Goal: Information Seeking & Learning: Learn about a topic

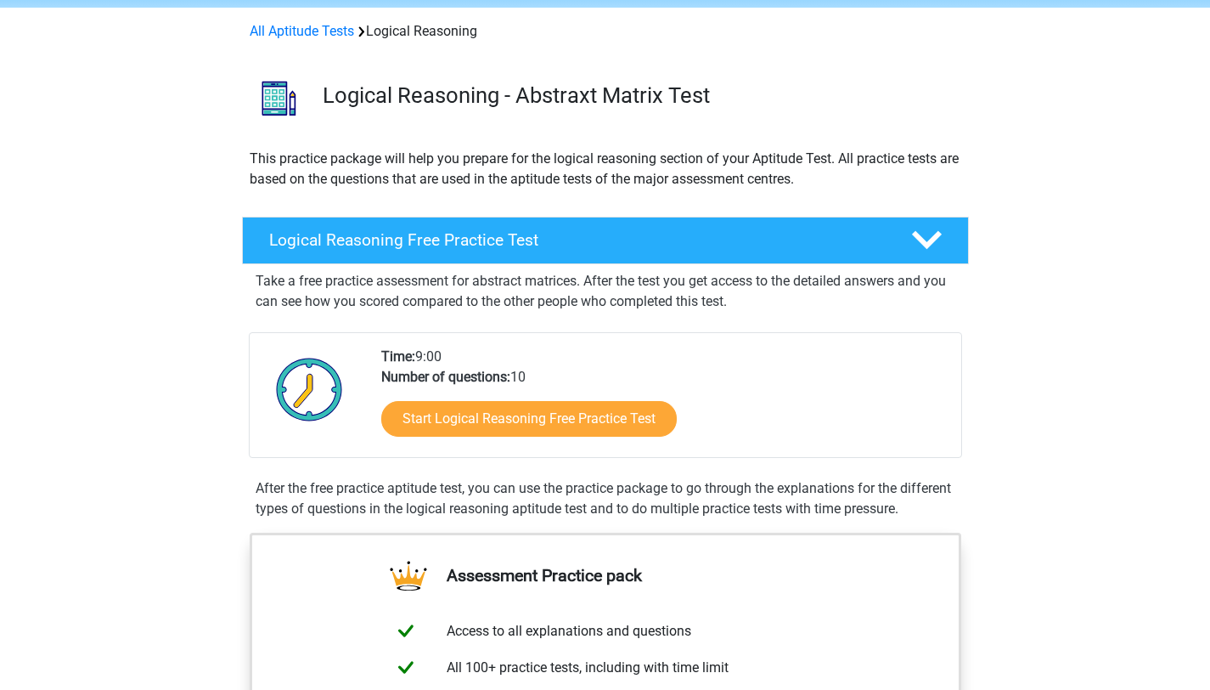
scroll to position [105, 0]
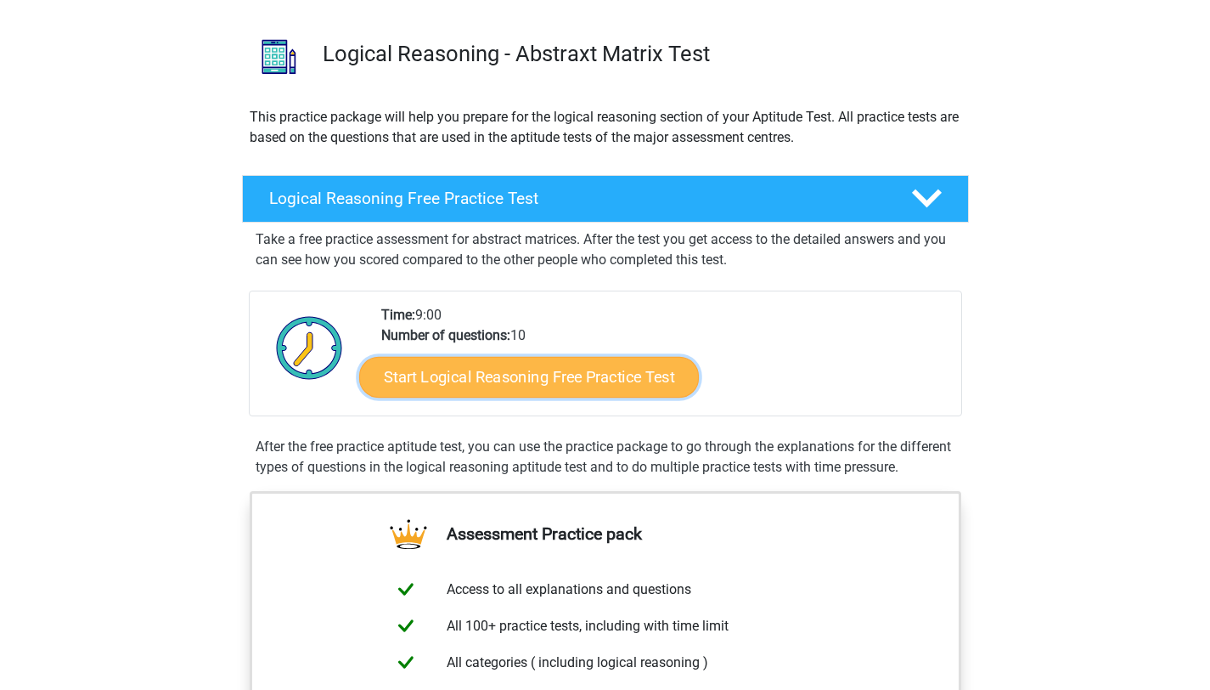
click at [457, 392] on link "Start Logical Reasoning Free Practice Test" at bounding box center [529, 376] width 340 height 41
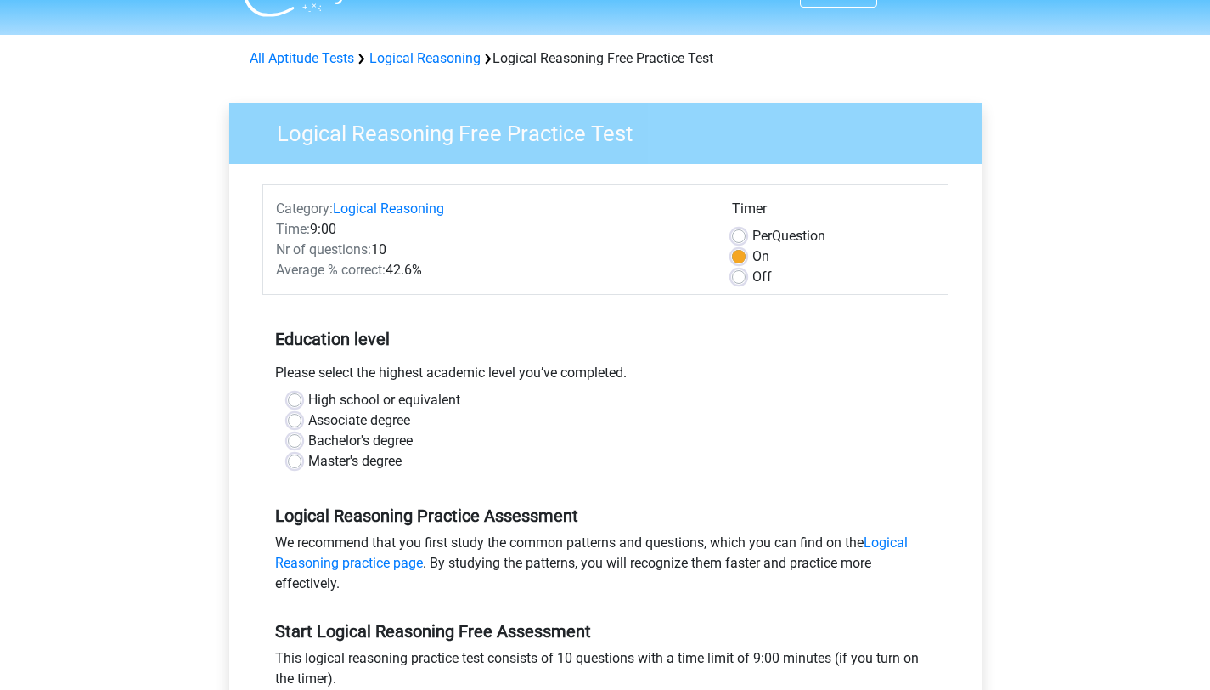
scroll to position [49, 0]
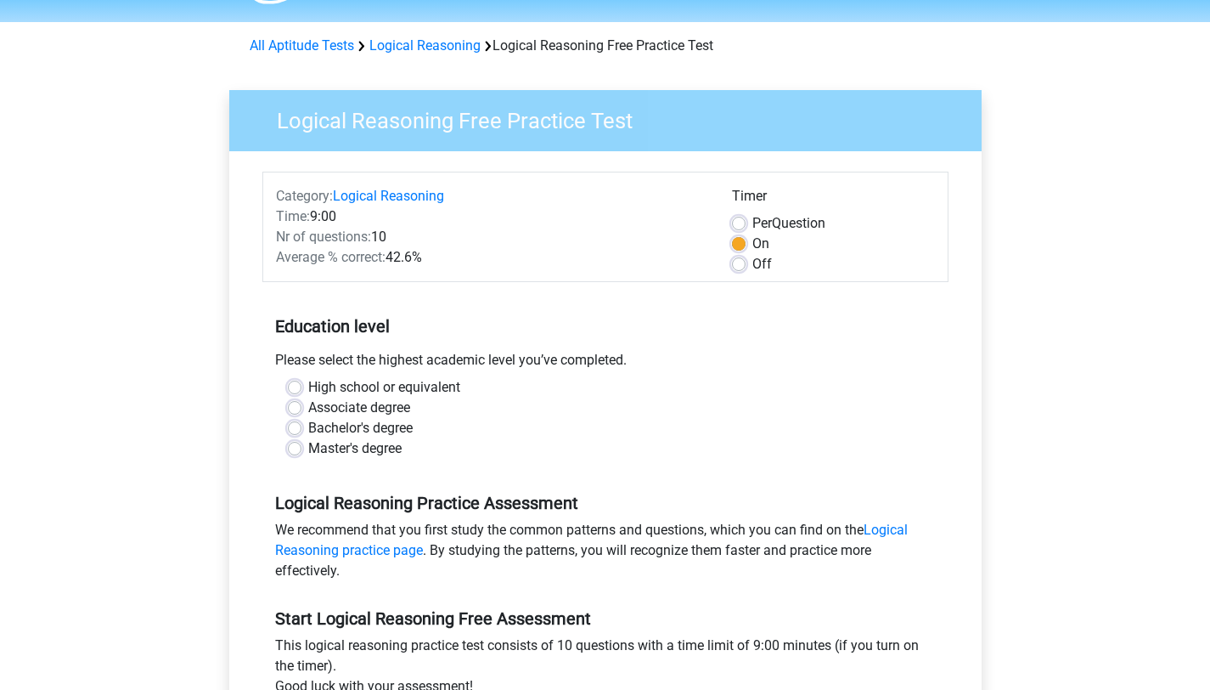
click at [288, 379] on div "High school or equivalent" at bounding box center [605, 387] width 635 height 20
click at [308, 424] on label "Bachelor's degree" at bounding box center [360, 428] width 104 height 20
click at [296, 424] on input "Bachelor's degree" at bounding box center [295, 426] width 14 height 17
radio input "true"
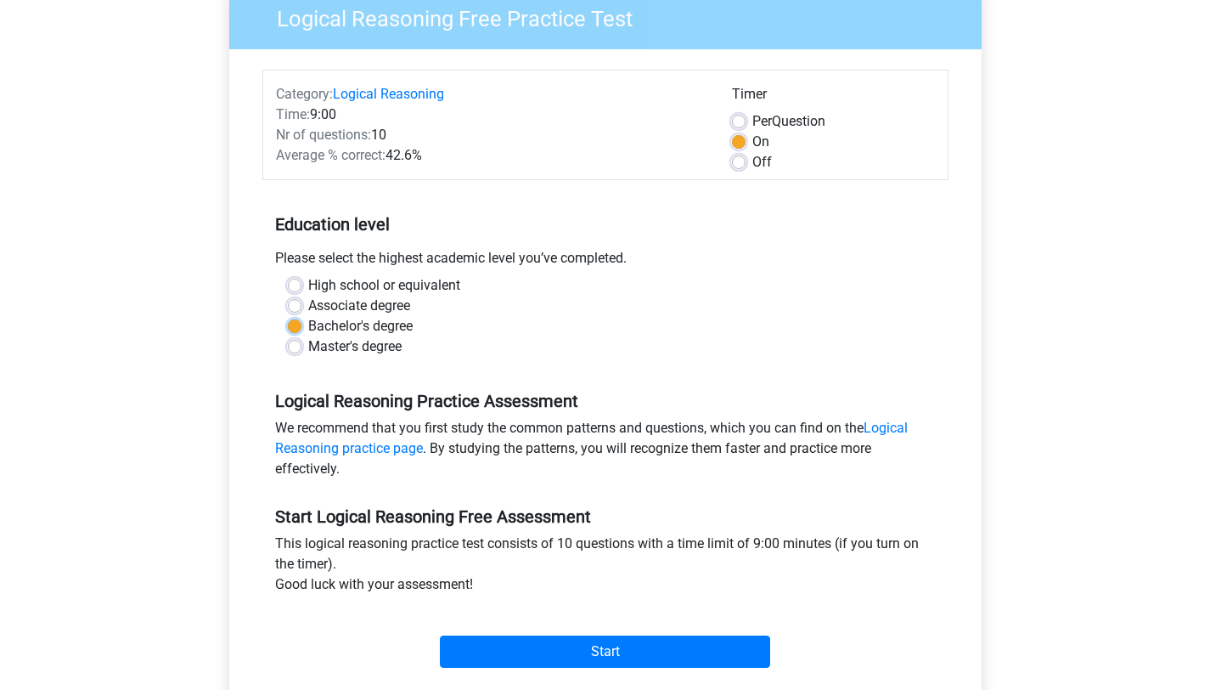
scroll to position [347, 0]
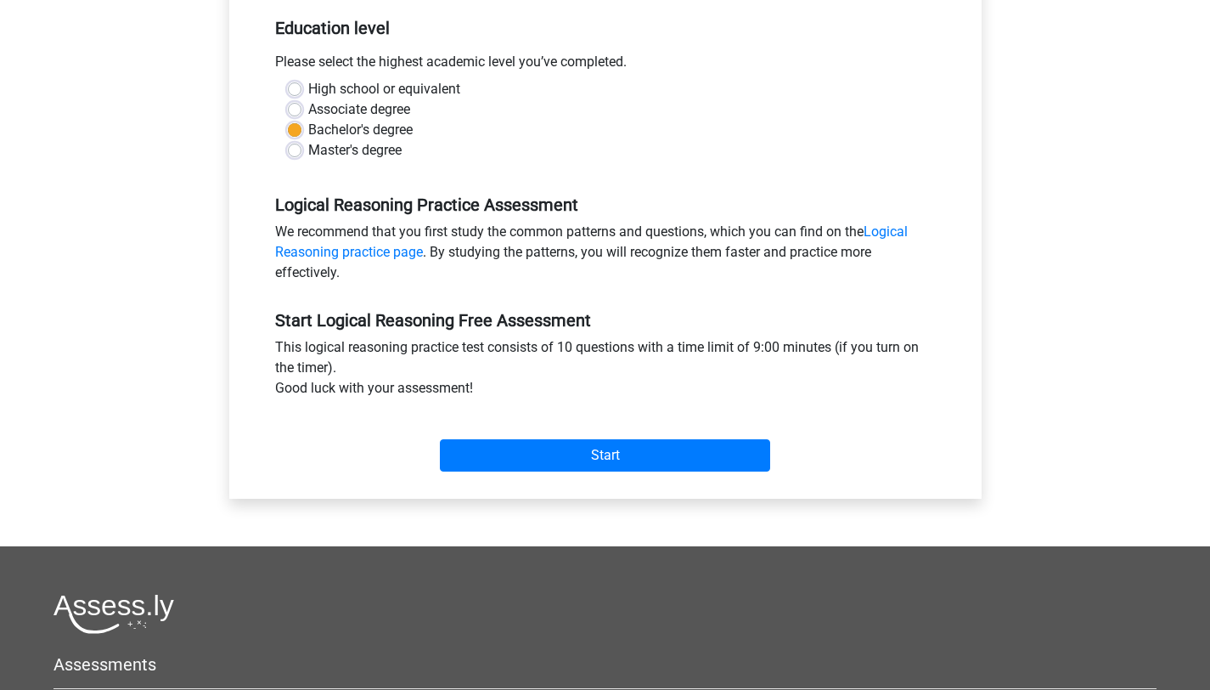
click at [308, 90] on label "High school or equivalent" at bounding box center [384, 89] width 152 height 20
click at [296, 90] on input "High school or equivalent" at bounding box center [295, 87] width 14 height 17
radio input "true"
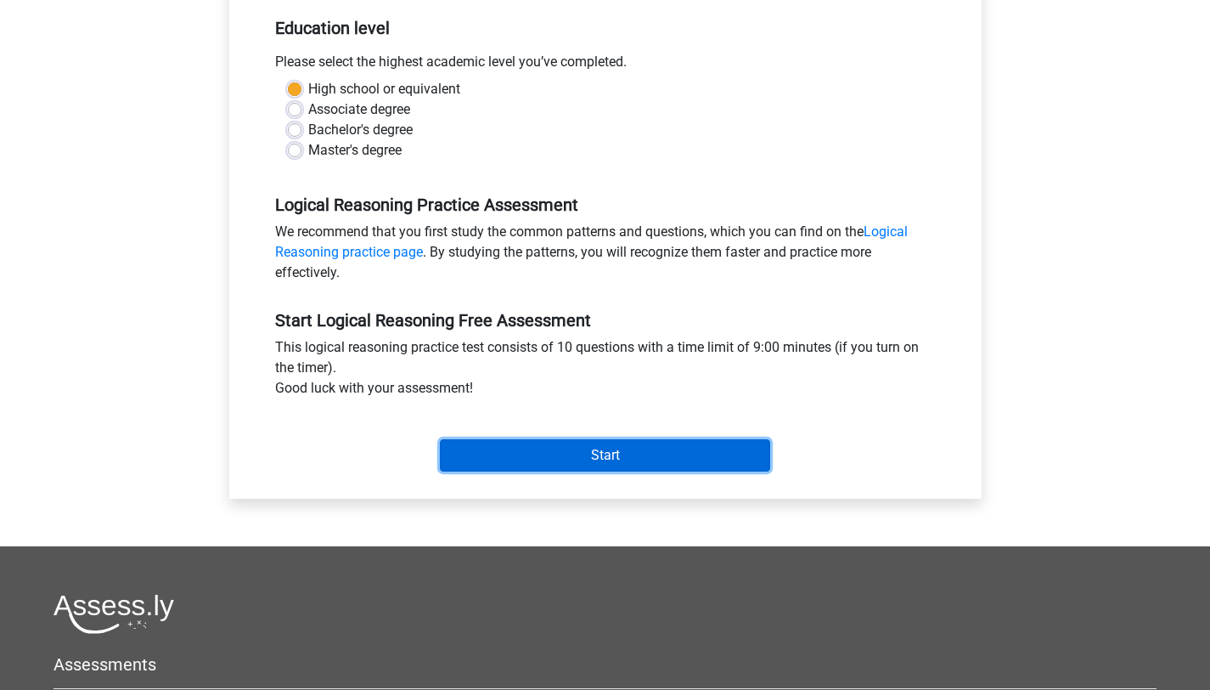
click at [608, 454] on input "Start" at bounding box center [605, 455] width 330 height 32
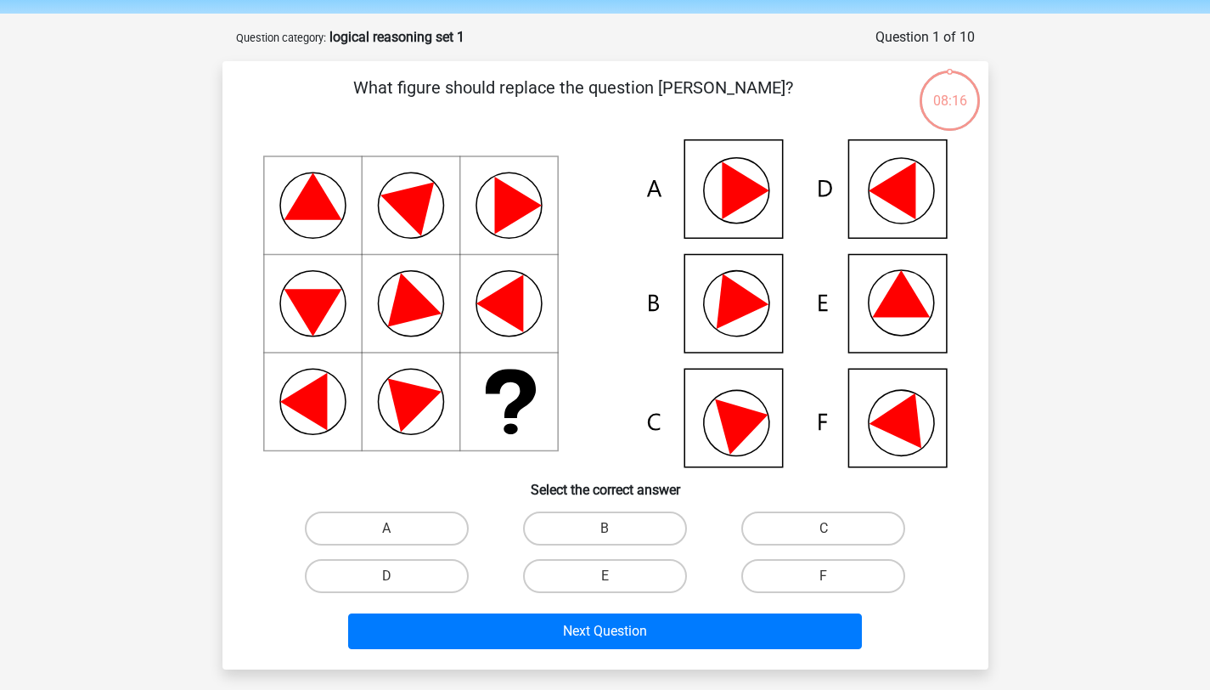
scroll to position [57, 0]
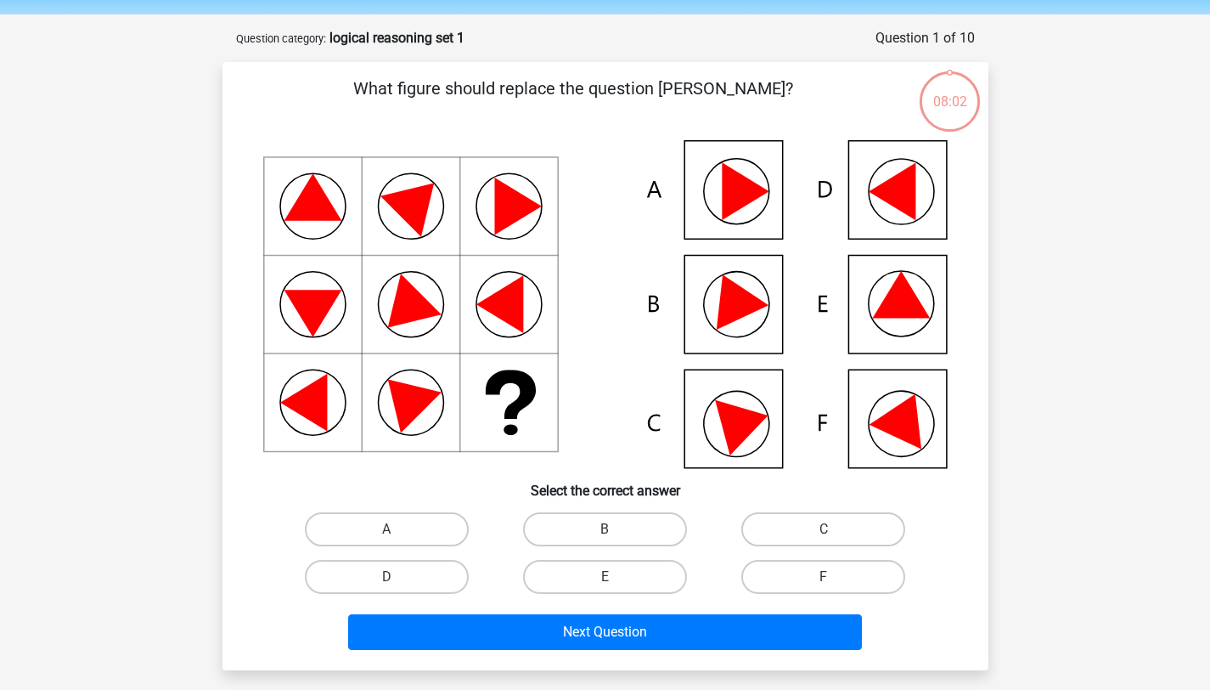
click at [744, 293] on icon at bounding box center [732, 295] width 72 height 67
click at [602, 518] on label "B" at bounding box center [605, 529] width 164 height 34
click at [605, 529] on input "B" at bounding box center [610, 534] width 11 height 11
radio input "true"
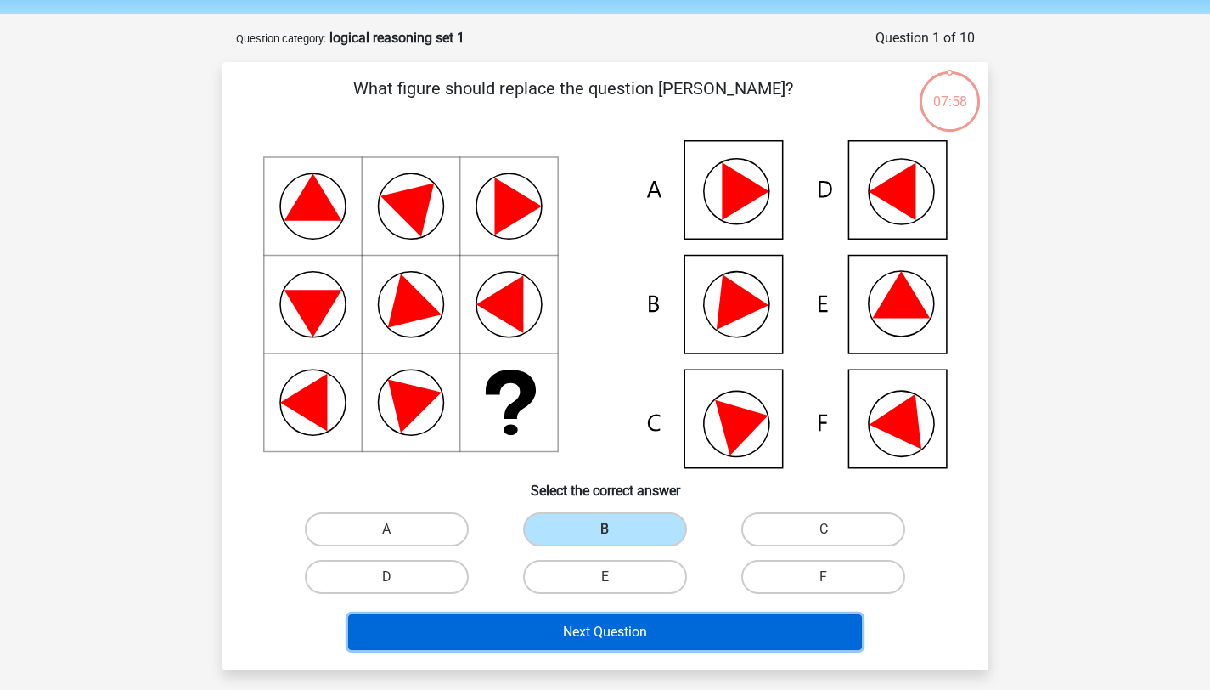
click at [623, 622] on button "Next Question" at bounding box center [605, 632] width 514 height 36
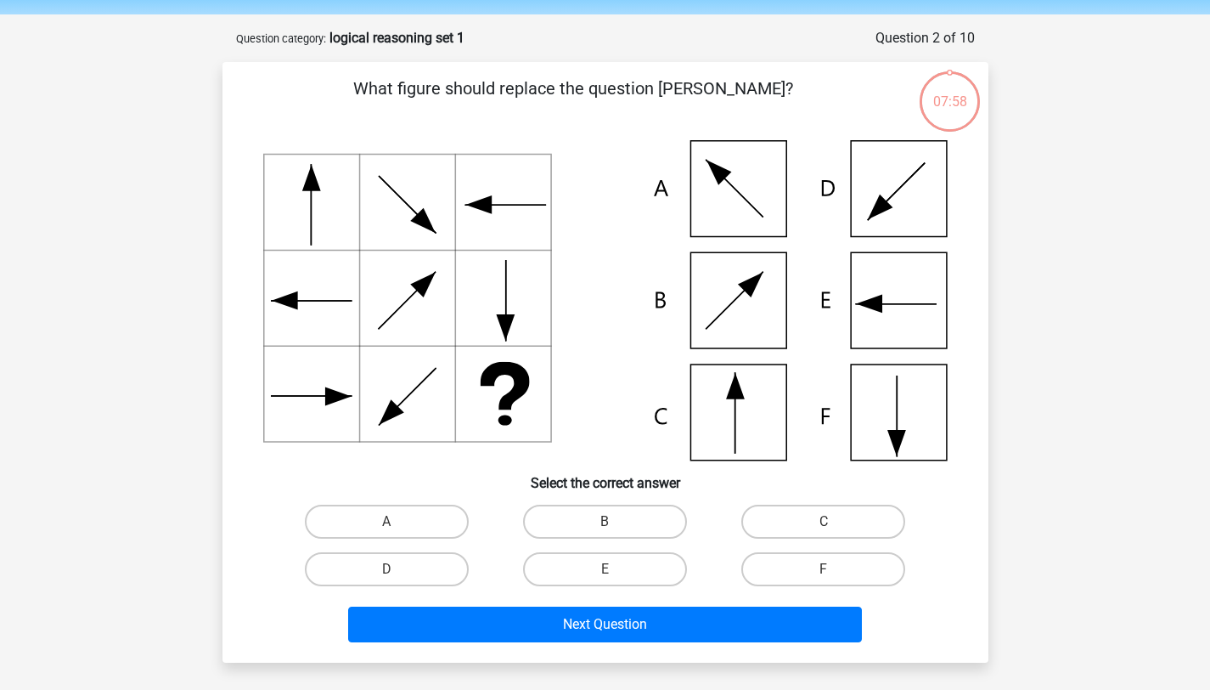
scroll to position [85, 0]
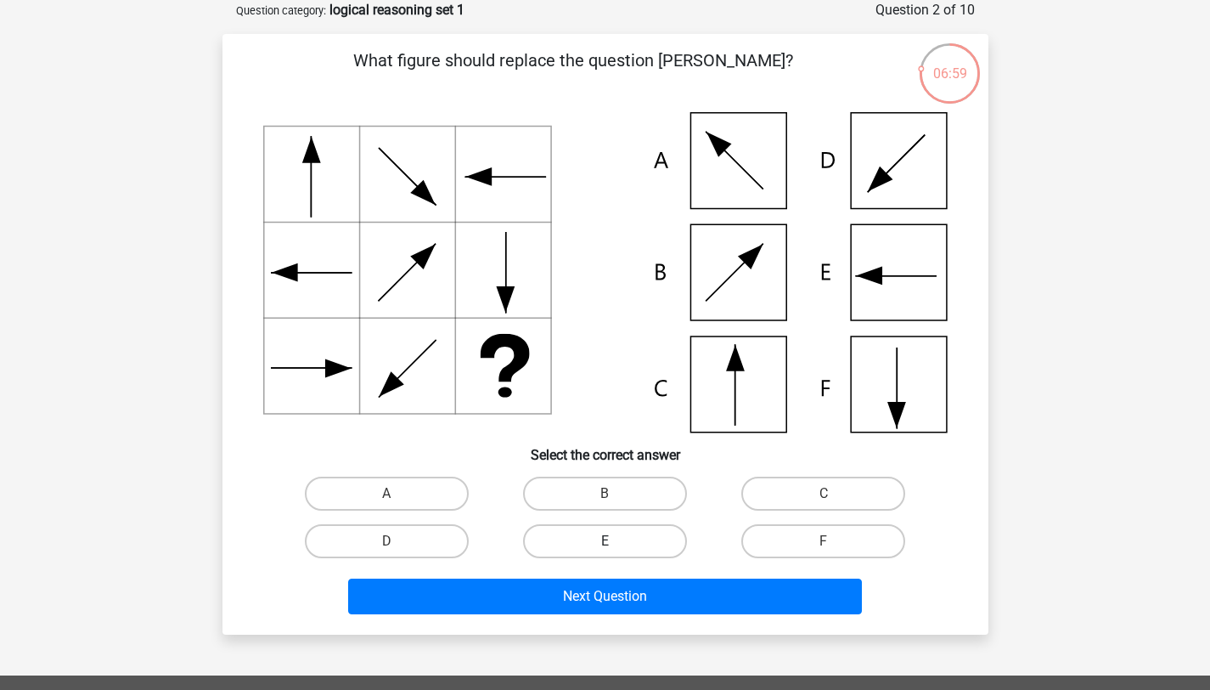
click at [642, 531] on label "E" at bounding box center [605, 541] width 164 height 34
click at [616, 541] on input "E" at bounding box center [610, 546] width 11 height 11
radio input "true"
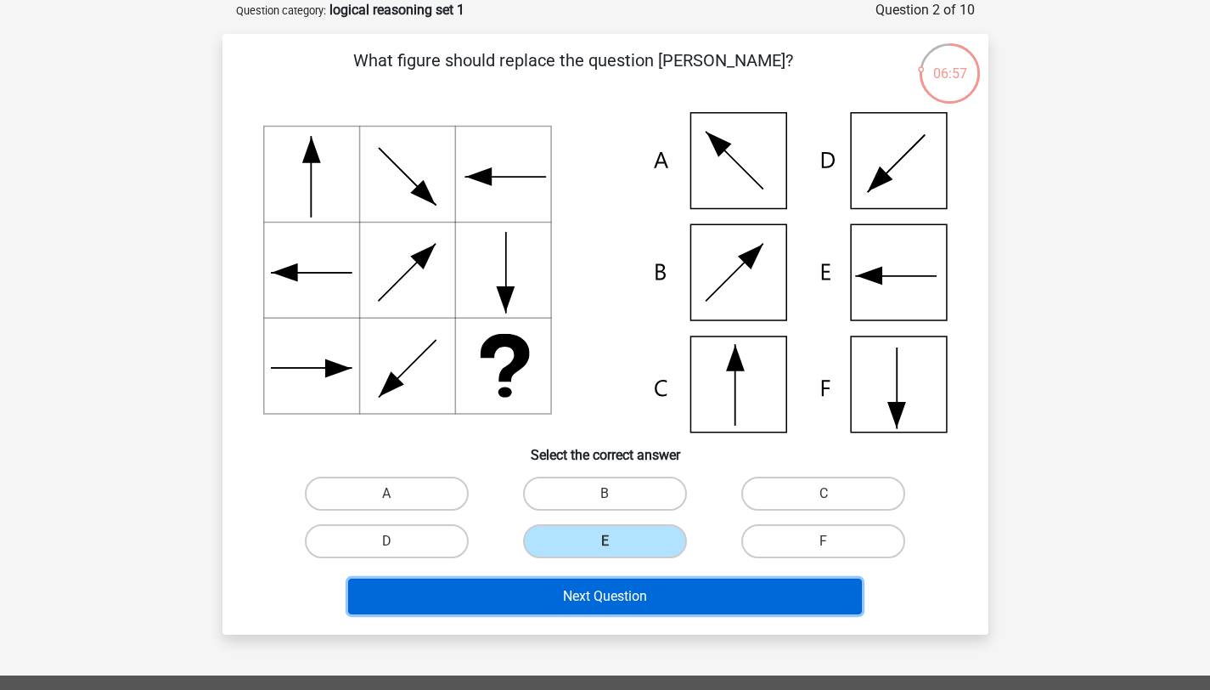
click at [611, 605] on button "Next Question" at bounding box center [605, 596] width 514 height 36
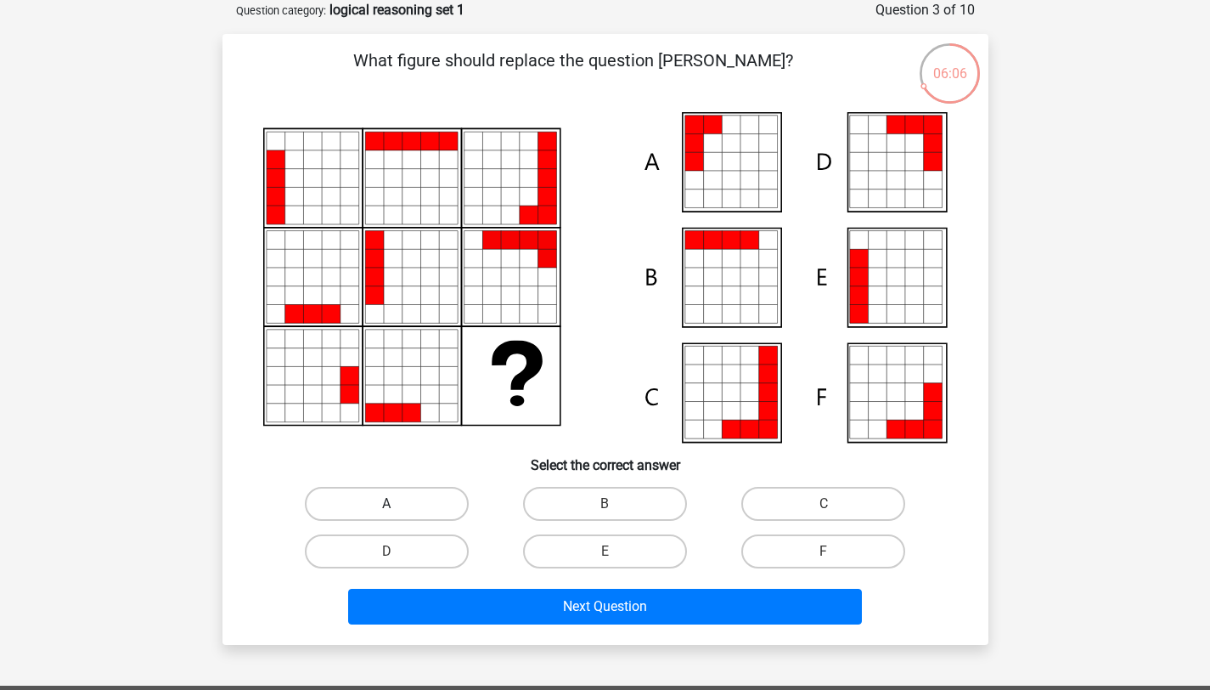
click at [382, 508] on label "A" at bounding box center [387, 504] width 164 height 34
click at [386, 508] on input "A" at bounding box center [391, 509] width 11 height 11
radio input "true"
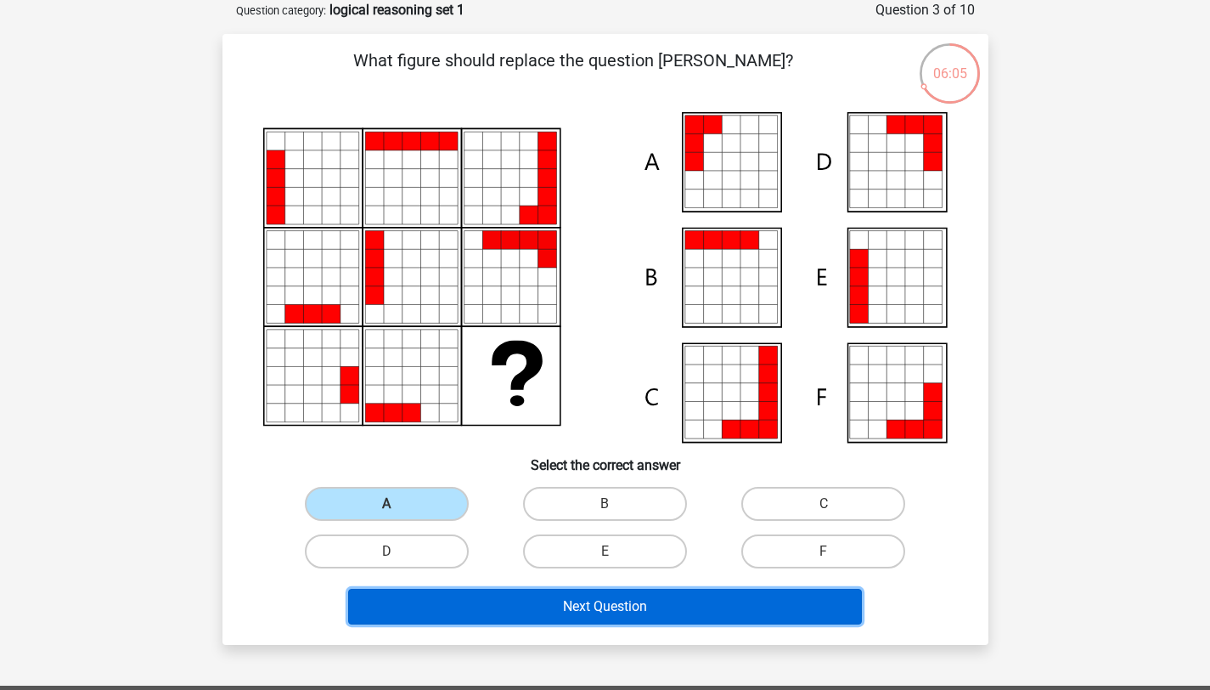
click at [445, 603] on button "Next Question" at bounding box center [605, 607] width 514 height 36
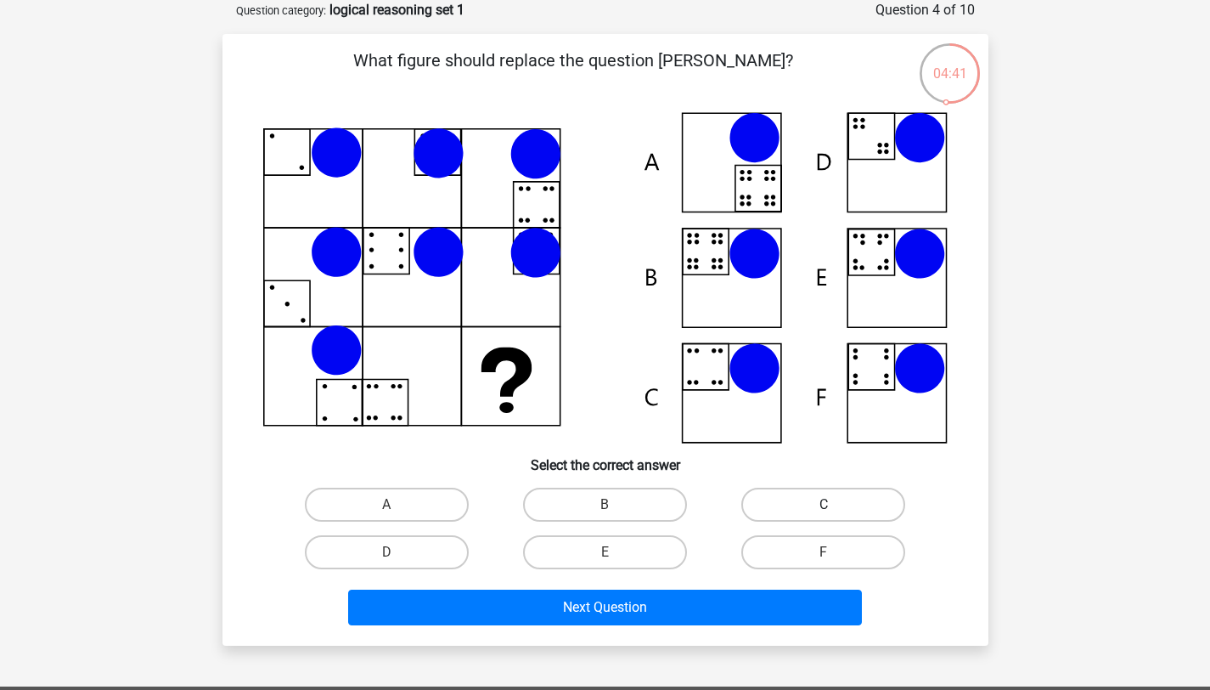
click at [800, 505] on label "C" at bounding box center [824, 505] width 164 height 34
click at [824, 505] on input "C" at bounding box center [829, 510] width 11 height 11
radio input "true"
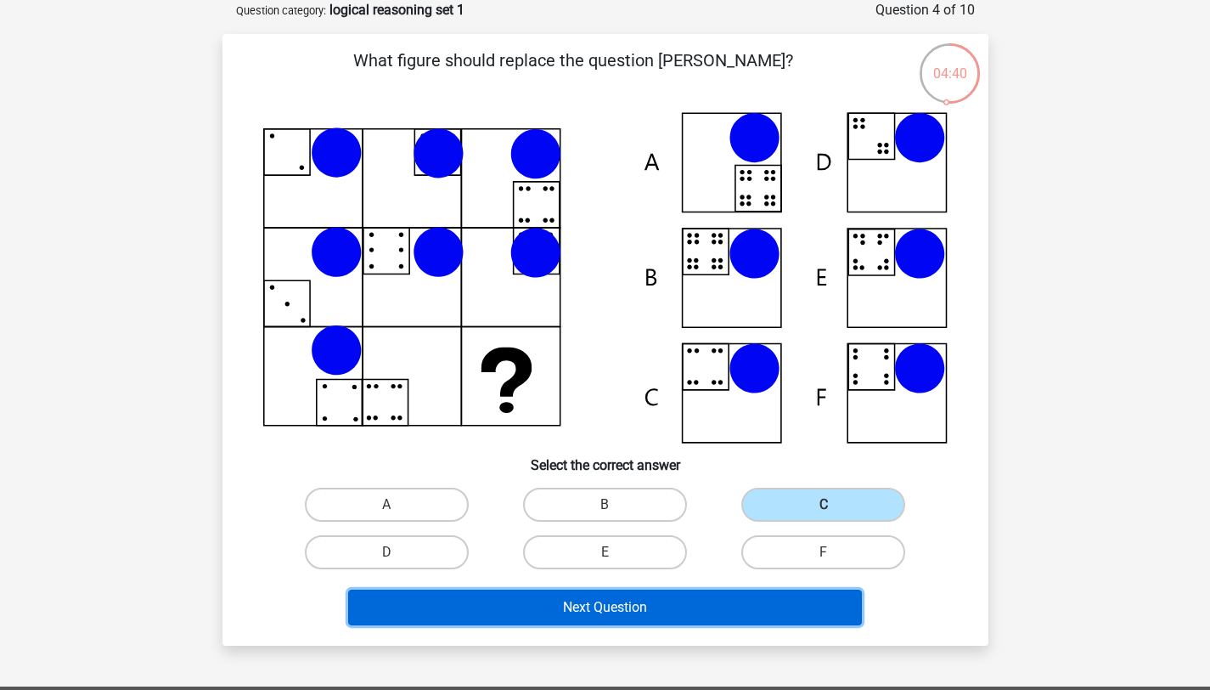
click at [666, 607] on button "Next Question" at bounding box center [605, 607] width 514 height 36
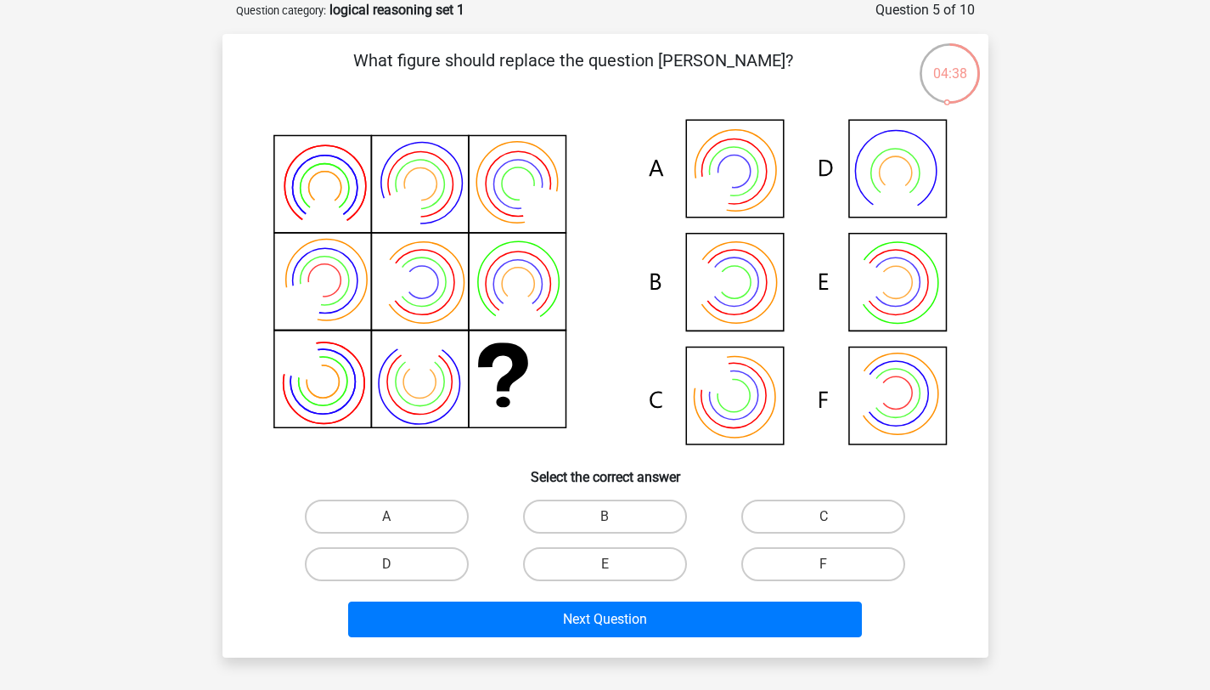
drag, startPoint x: 401, startPoint y: 59, endPoint x: 781, endPoint y: 61, distance: 379.7
click at [781, 61] on p "What figure should replace the question mark?" at bounding box center [574, 73] width 648 height 51
click at [729, 268] on icon at bounding box center [605, 283] width 685 height 343
click at [730, 297] on icon at bounding box center [735, 282] width 32 height 32
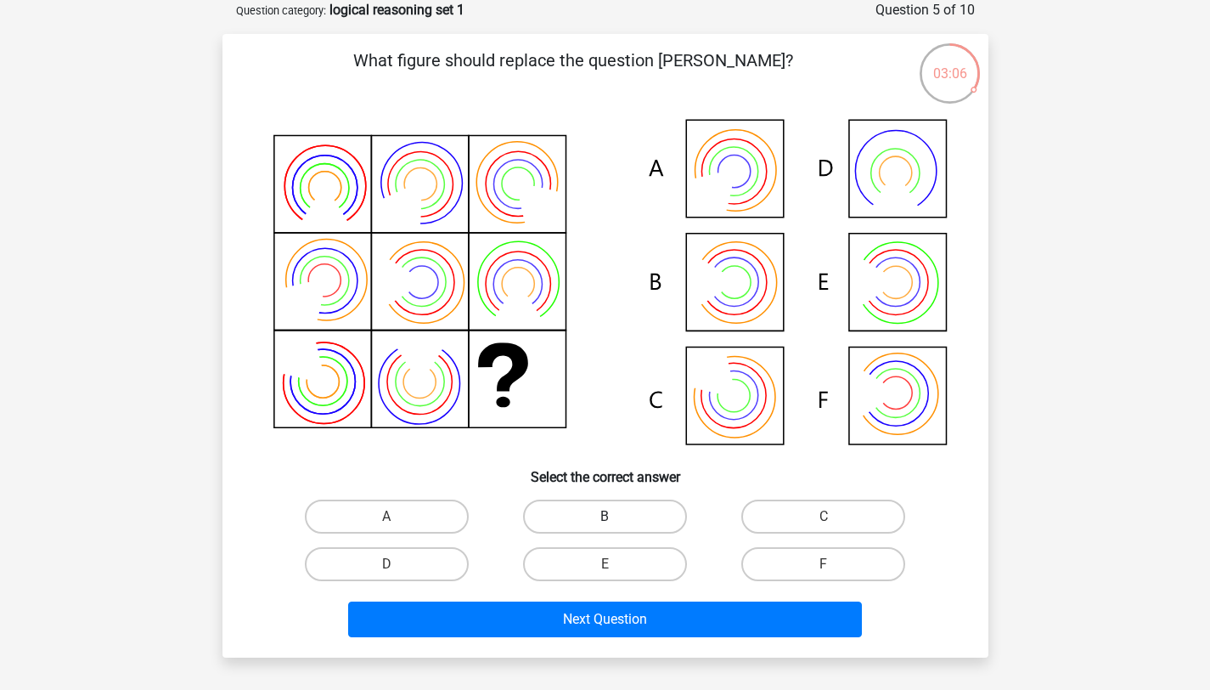
click at [611, 510] on label "B" at bounding box center [605, 516] width 164 height 34
click at [611, 516] on input "B" at bounding box center [610, 521] width 11 height 11
radio input "true"
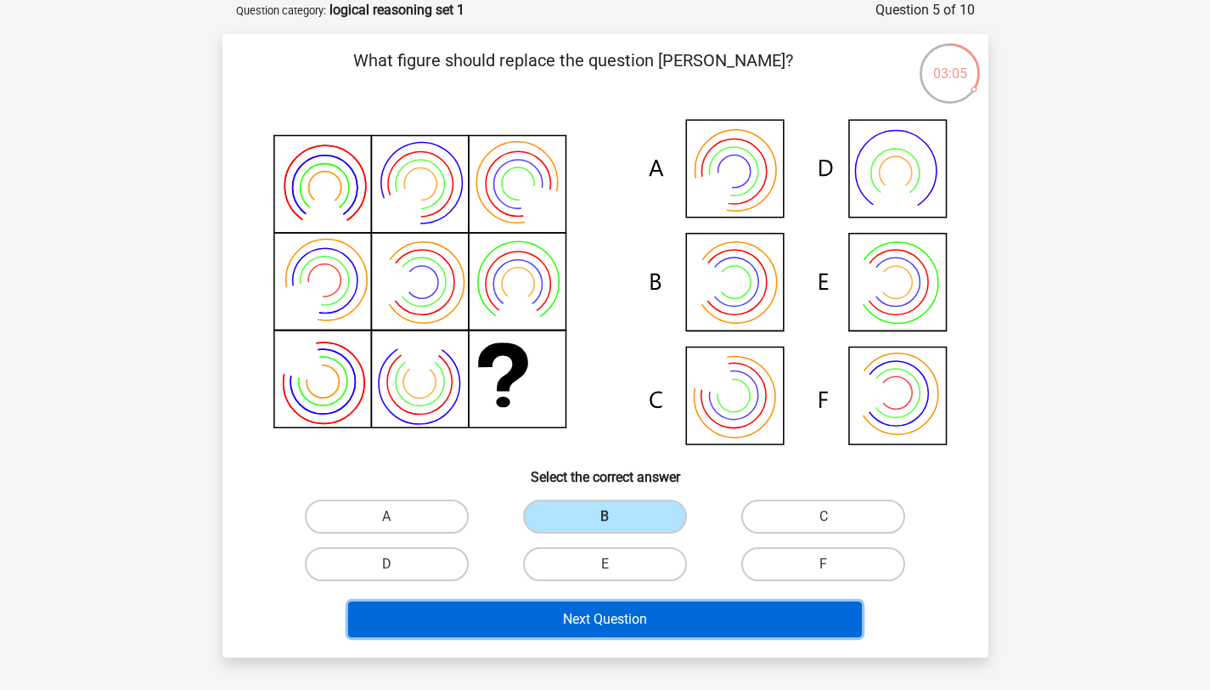
click at [614, 618] on button "Next Question" at bounding box center [605, 619] width 514 height 36
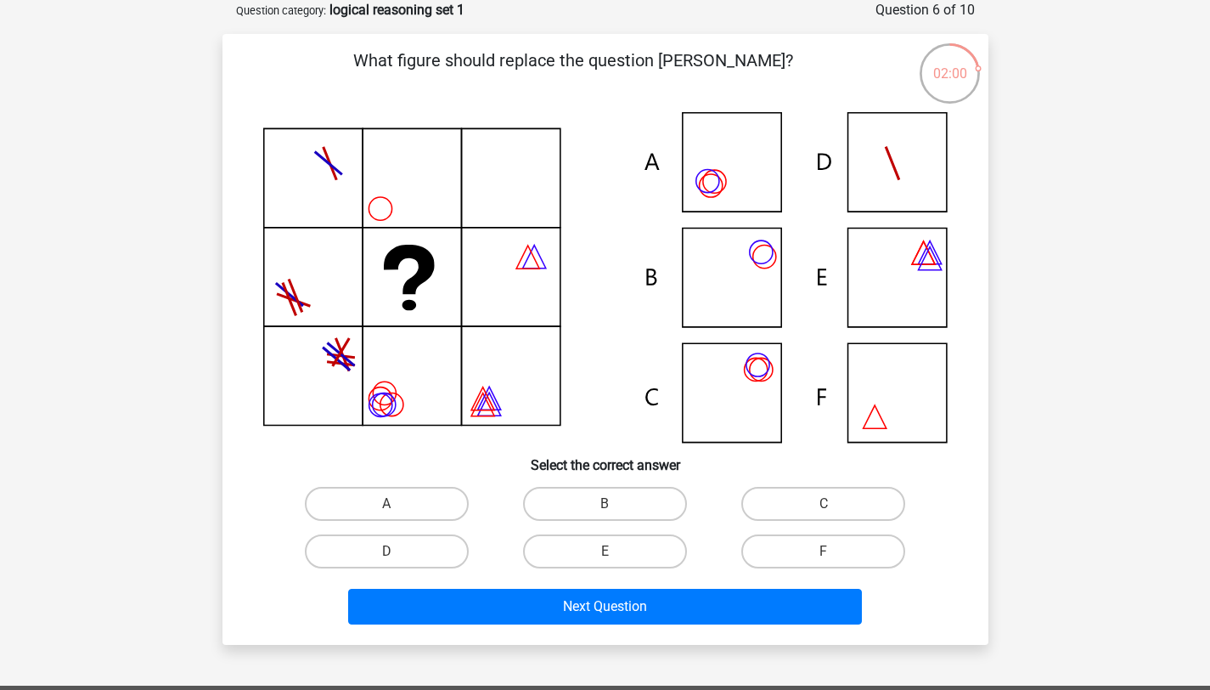
click at [737, 396] on icon at bounding box center [605, 277] width 685 height 330
click at [802, 499] on label "C" at bounding box center [824, 504] width 164 height 34
click at [824, 504] on input "C" at bounding box center [829, 509] width 11 height 11
radio input "true"
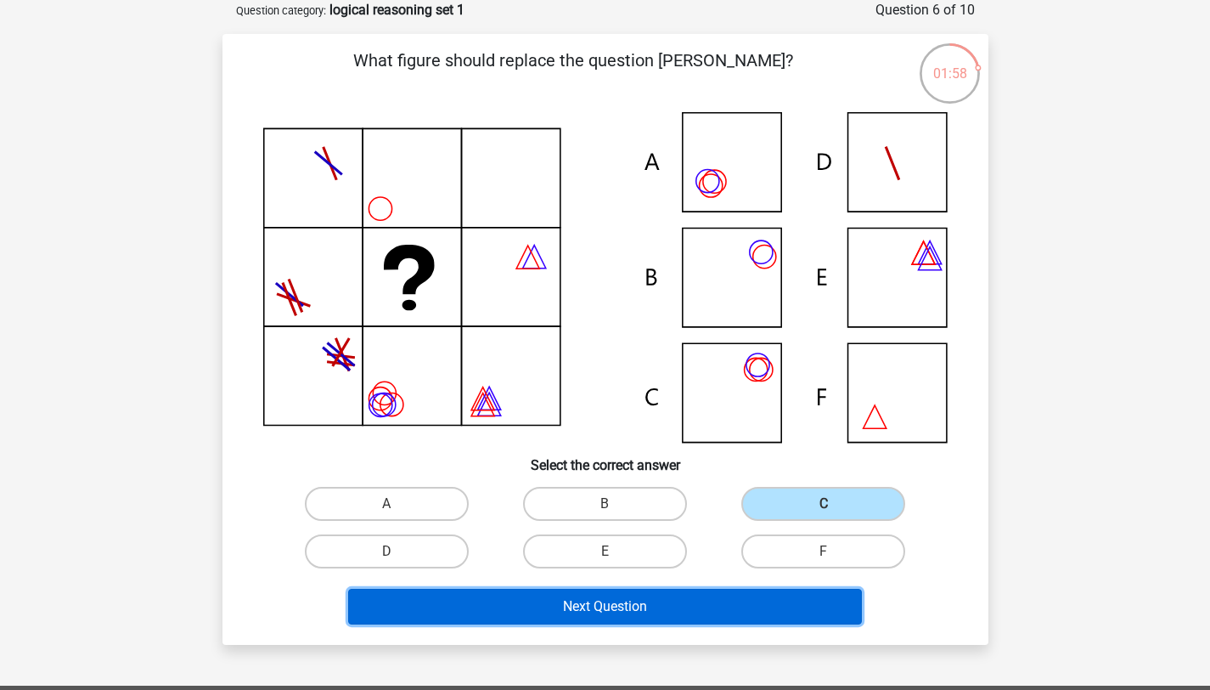
click at [679, 593] on button "Next Question" at bounding box center [605, 607] width 514 height 36
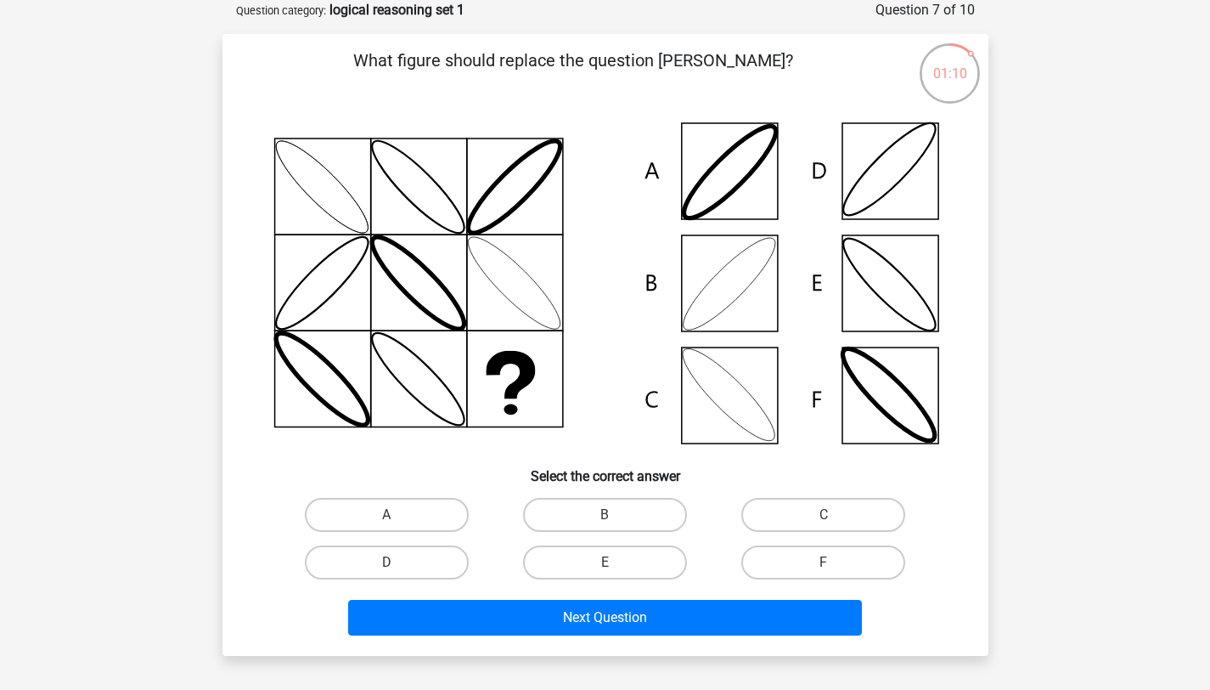
click at [450, 257] on icon at bounding box center [605, 283] width 685 height 342
click at [588, 506] on label "B" at bounding box center [605, 515] width 164 height 34
click at [605, 515] on input "B" at bounding box center [610, 520] width 11 height 11
radio input "true"
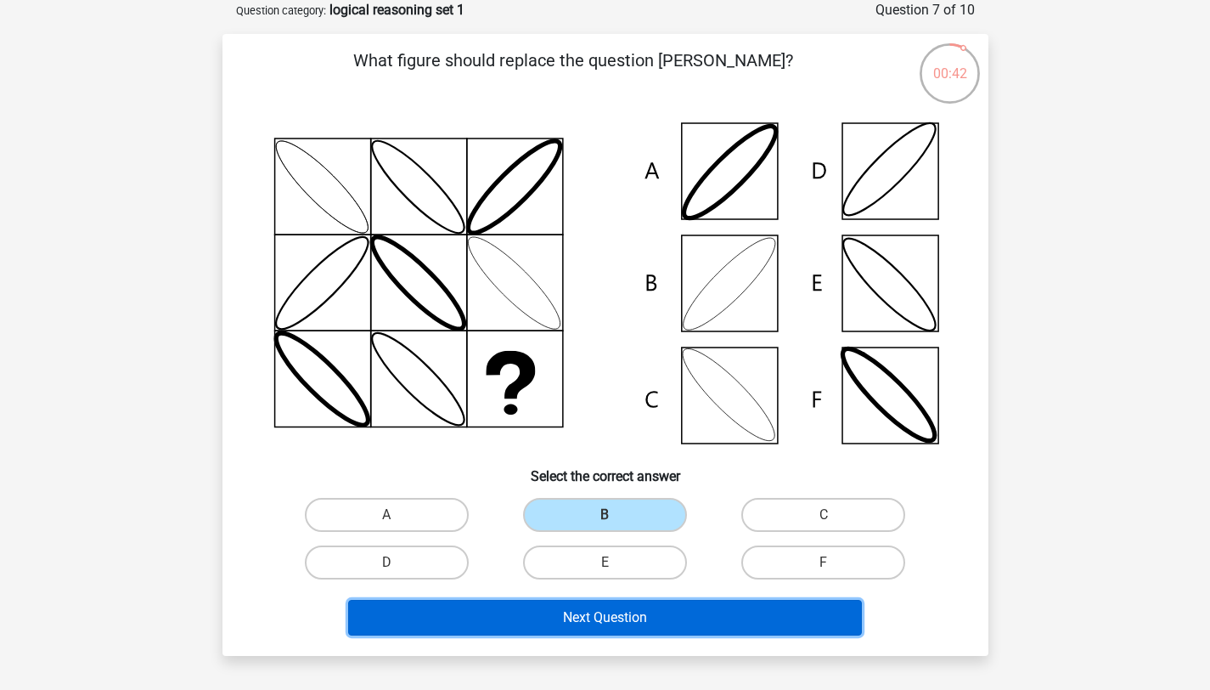
click at [522, 604] on button "Next Question" at bounding box center [605, 618] width 514 height 36
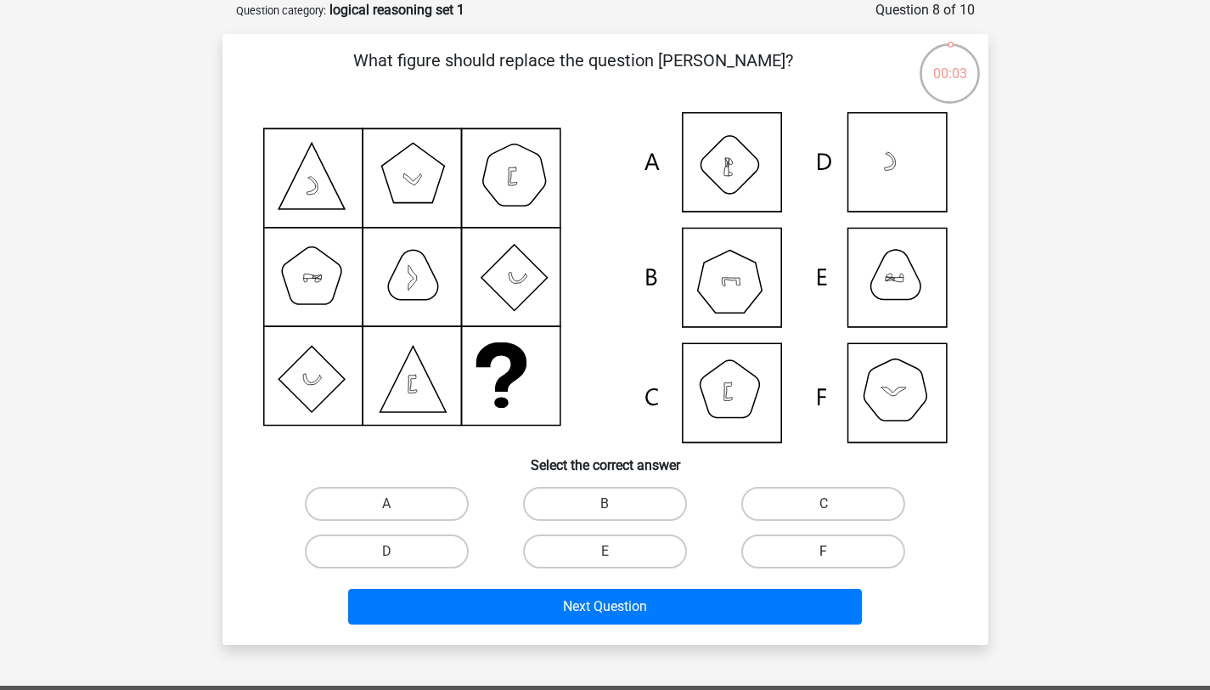
click at [768, 555] on label "F" at bounding box center [824, 551] width 164 height 34
click at [824, 555] on input "F" at bounding box center [829, 556] width 11 height 11
radio input "true"
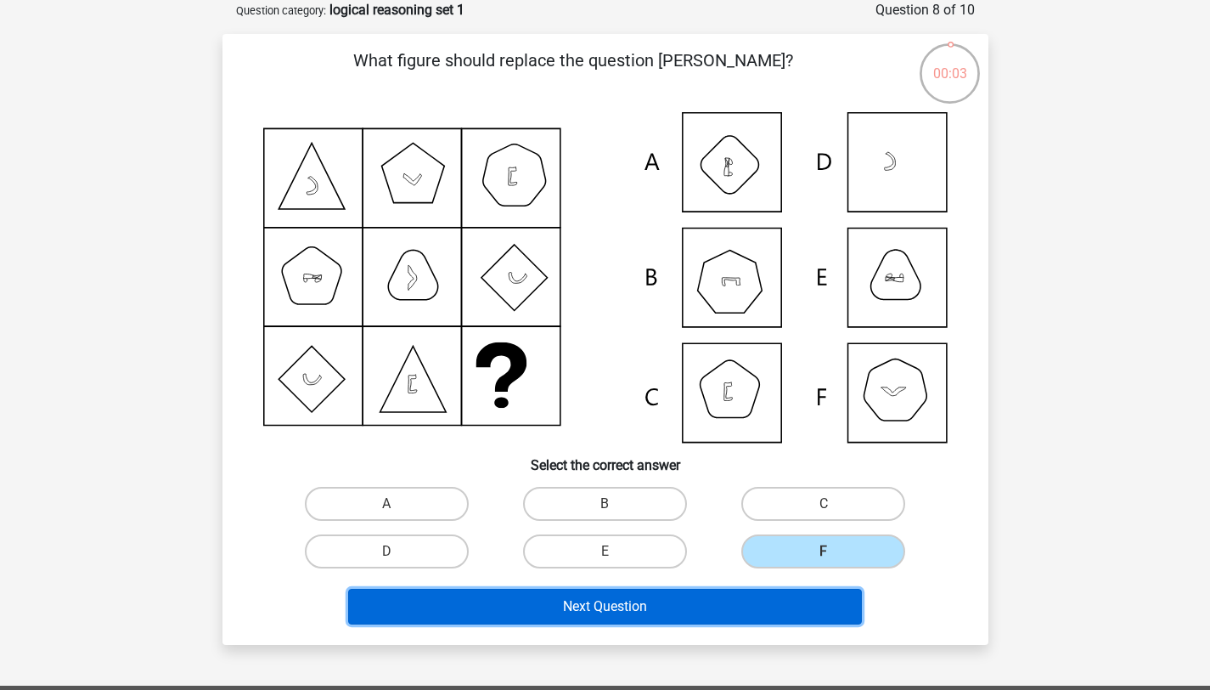
click at [726, 606] on button "Next Question" at bounding box center [605, 607] width 514 height 36
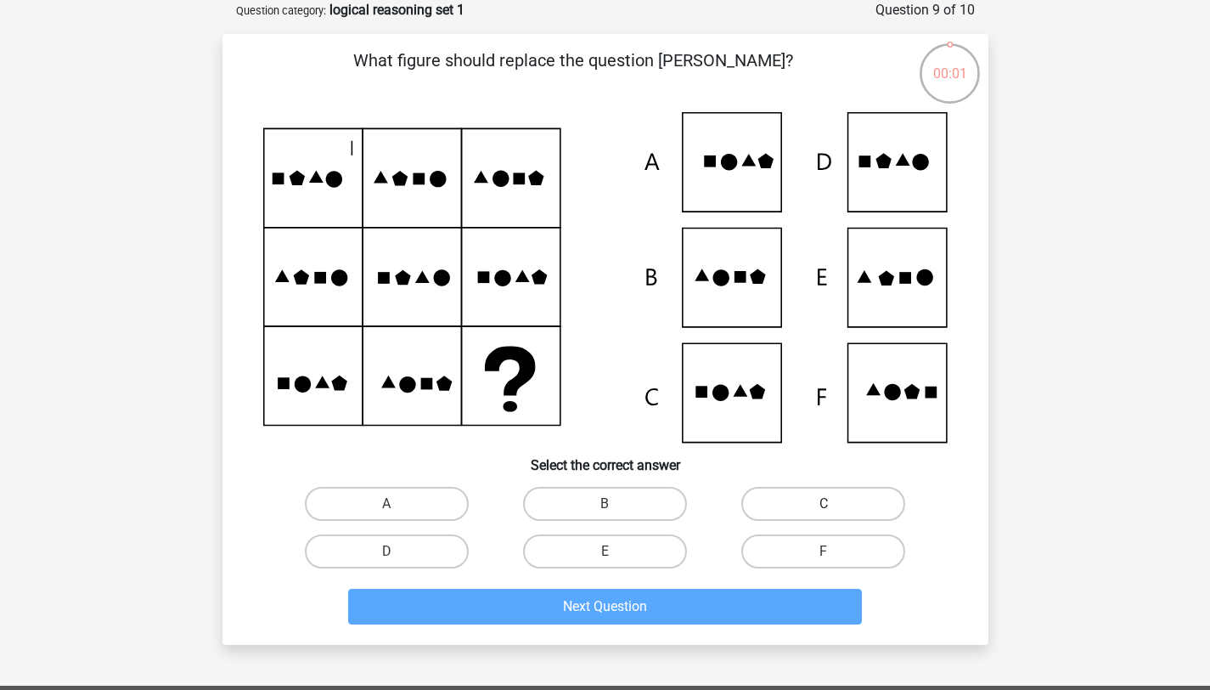
click at [769, 511] on label "C" at bounding box center [824, 504] width 164 height 34
click at [824, 511] on input "C" at bounding box center [829, 509] width 11 height 11
radio input "true"
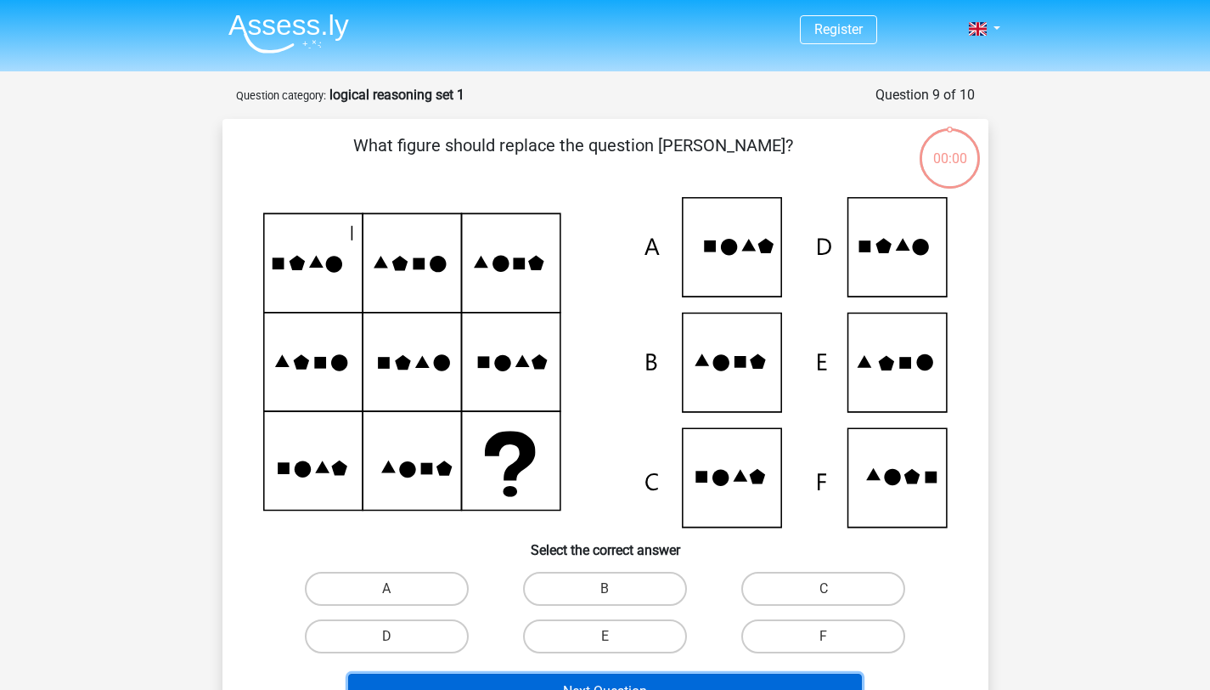
scroll to position [85, 0]
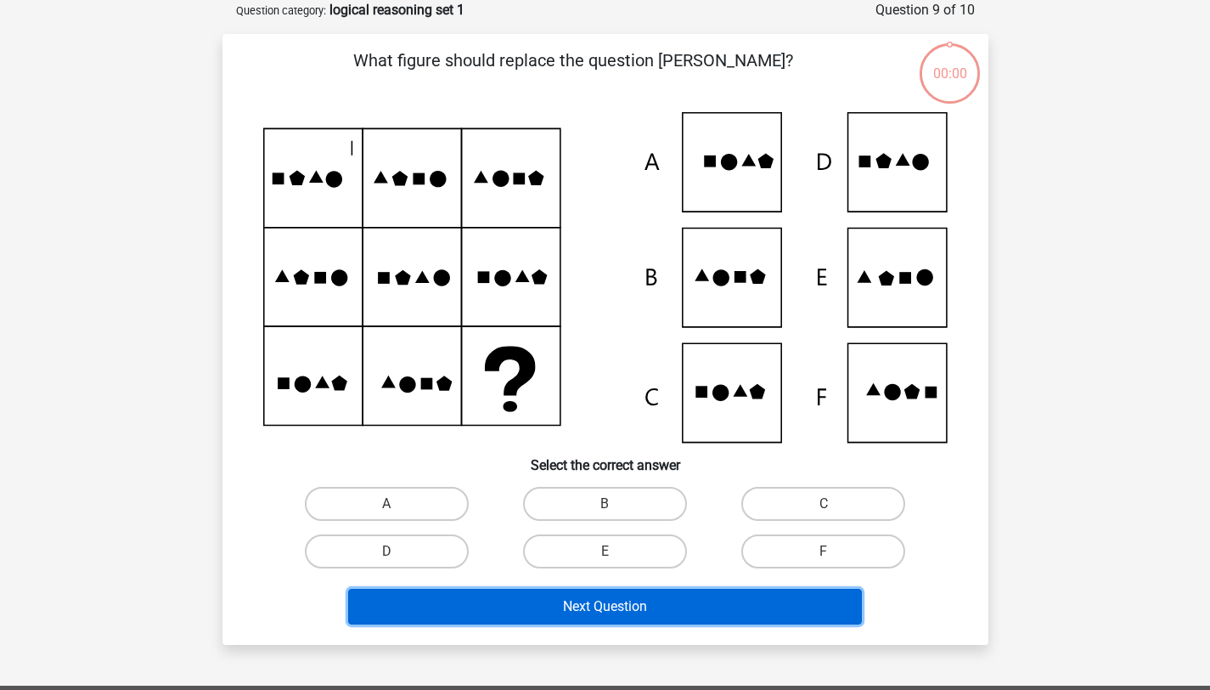
click at [708, 617] on button "Next Question" at bounding box center [605, 607] width 514 height 36
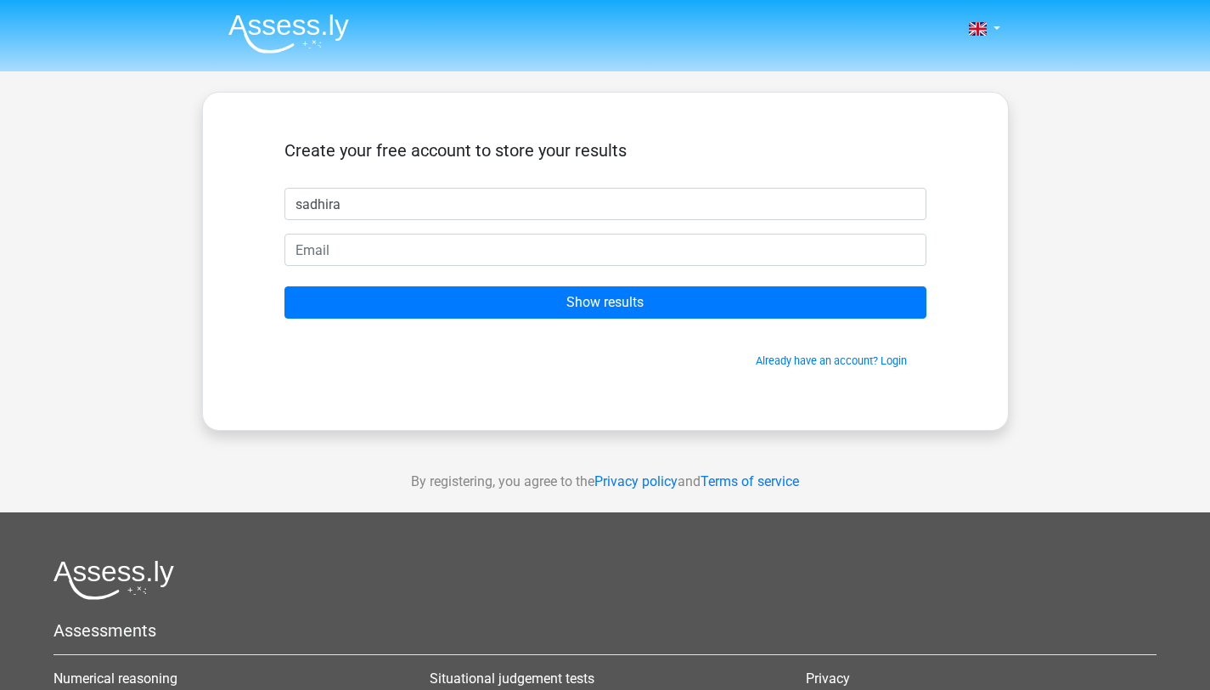
type input "sadhira"
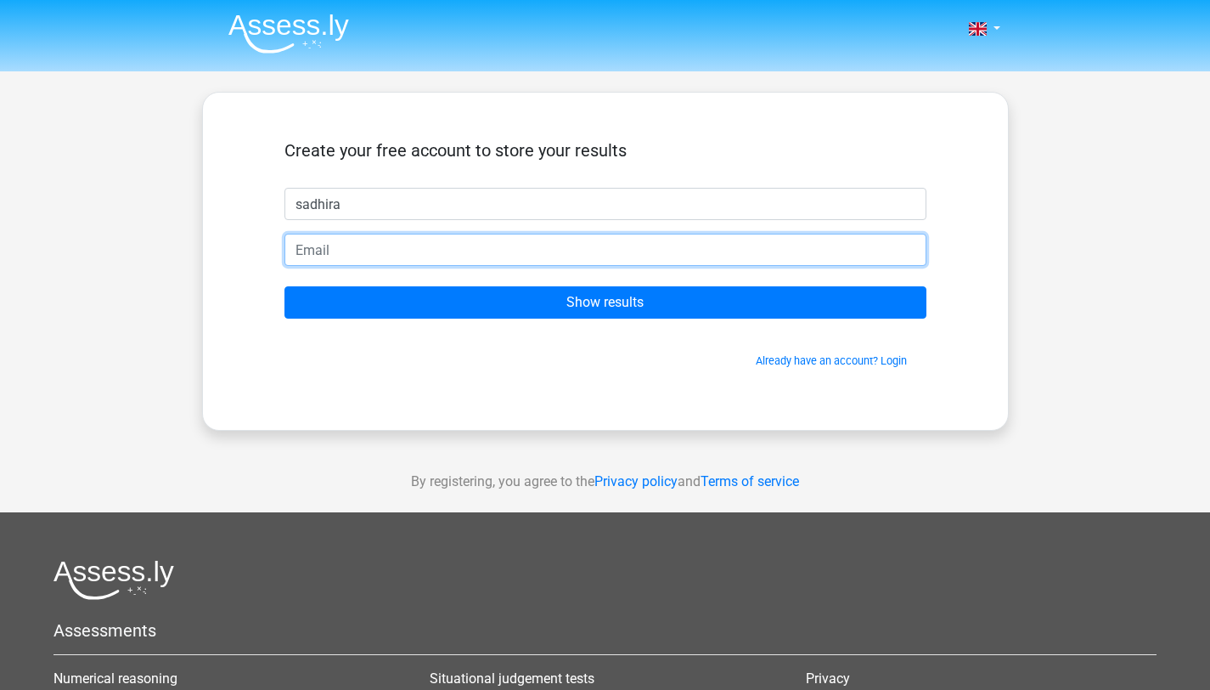
click at [548, 255] on input "email" at bounding box center [606, 250] width 642 height 32
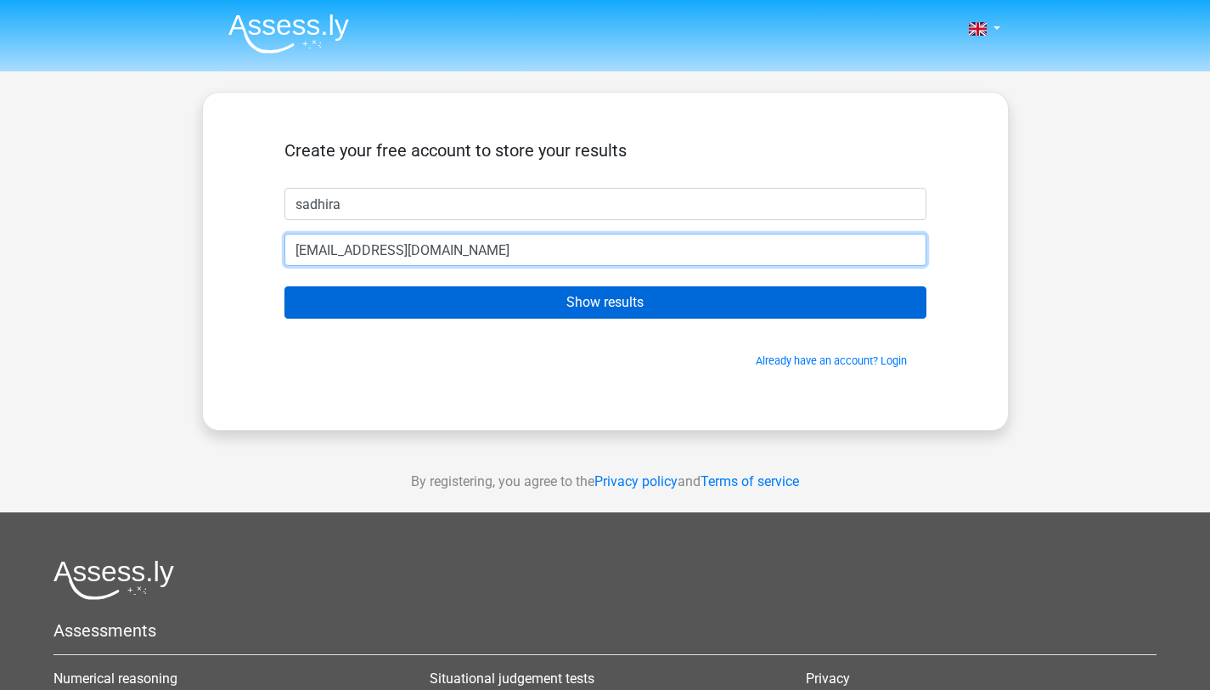
type input "[EMAIL_ADDRESS][DOMAIN_NAME]"
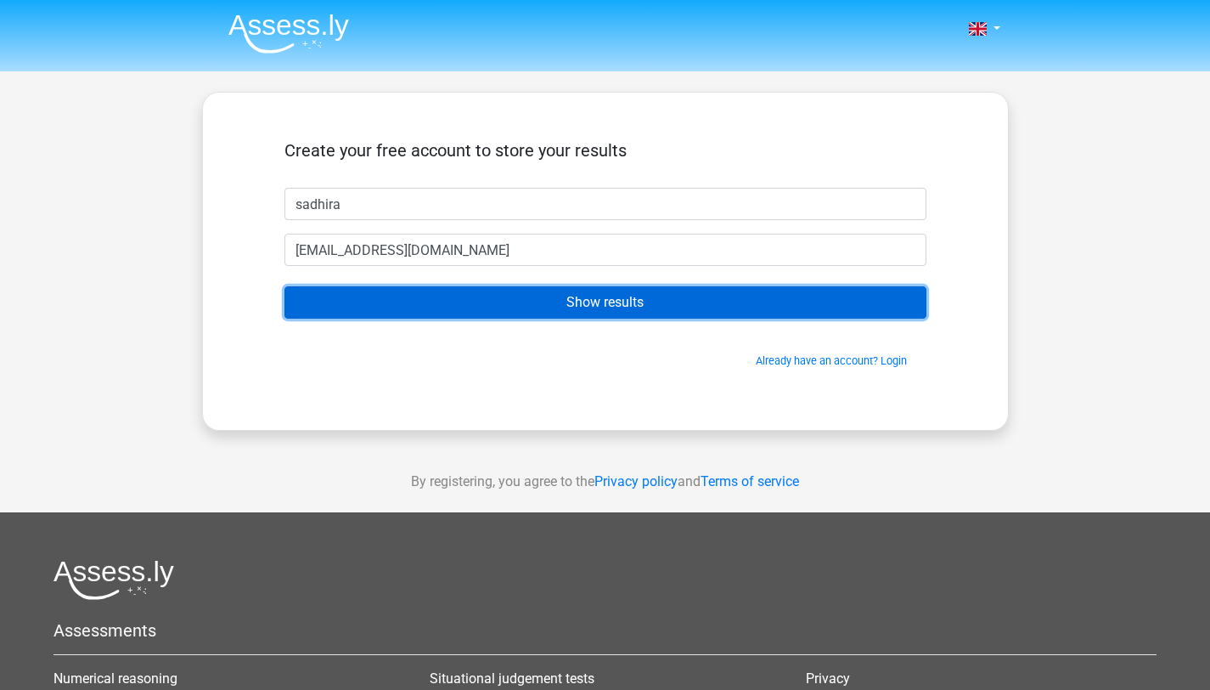
click at [602, 310] on input "Show results" at bounding box center [606, 302] width 642 height 32
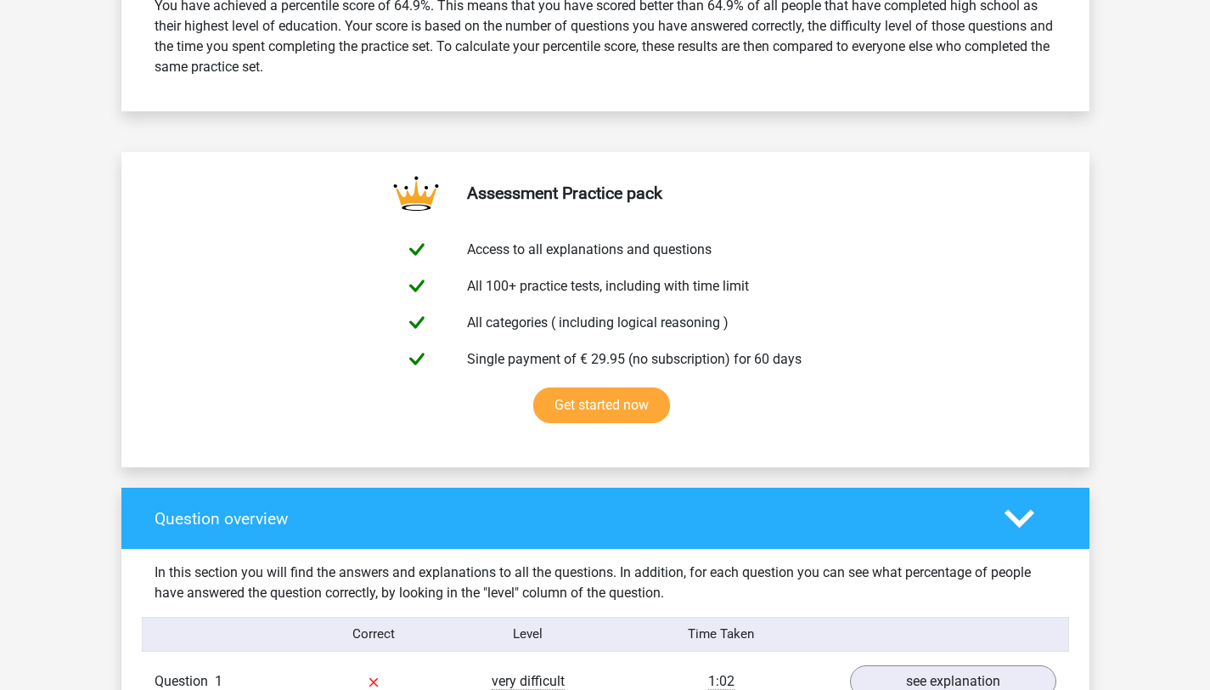
scroll to position [1325, 0]
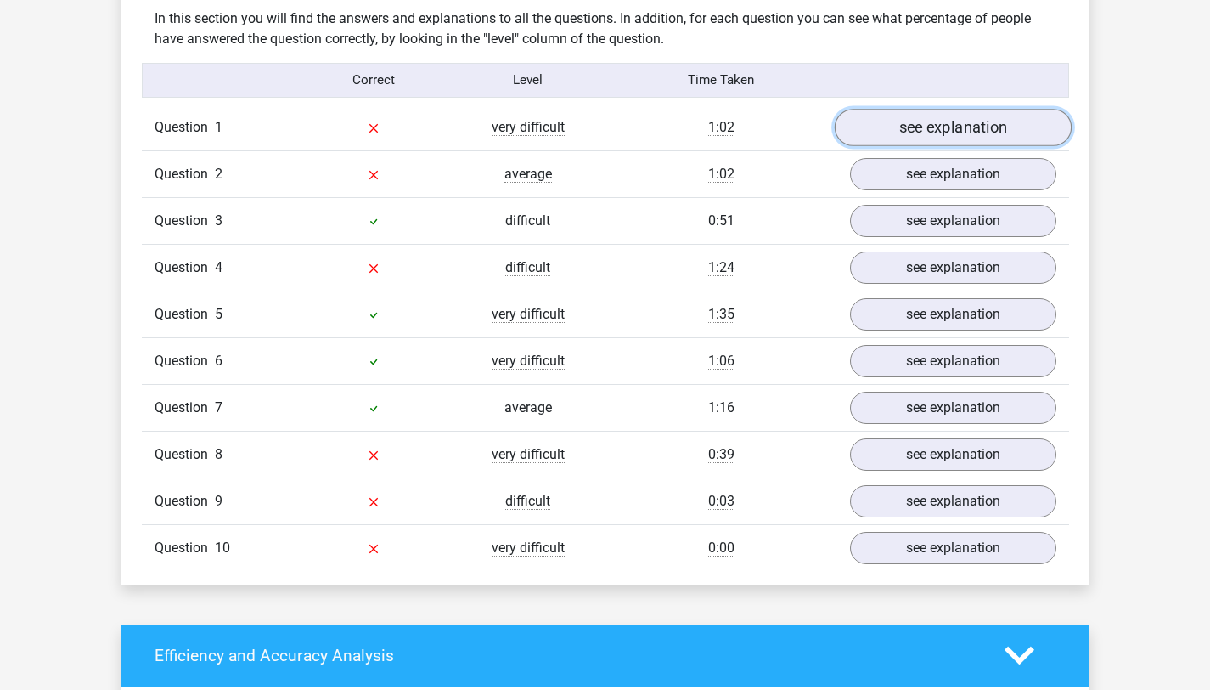
click at [869, 126] on link "see explanation" at bounding box center [952, 127] width 237 height 37
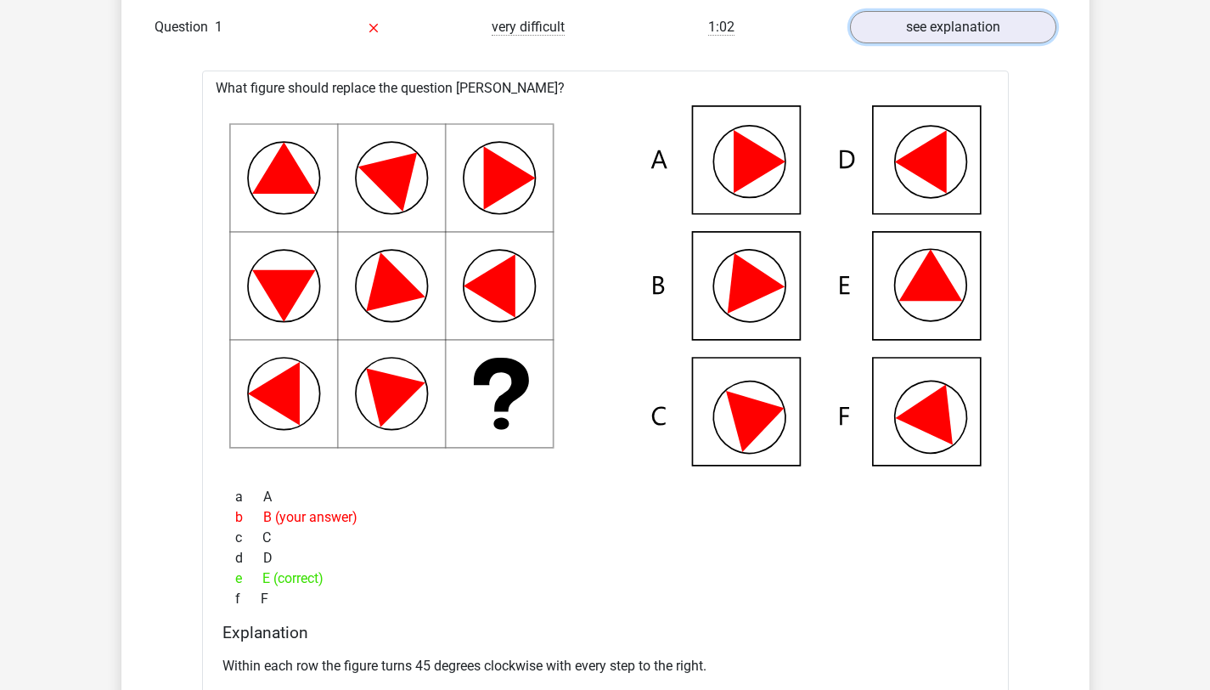
scroll to position [1426, 0]
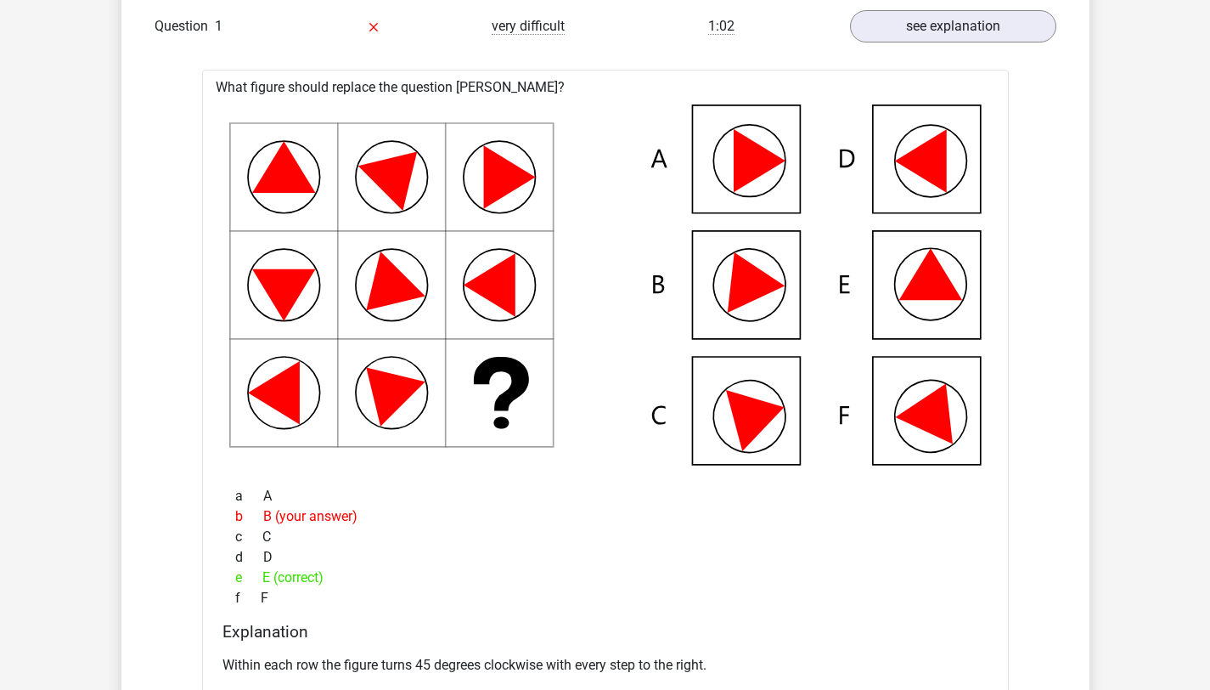
click at [362, 257] on icon at bounding box center [605, 284] width 753 height 361
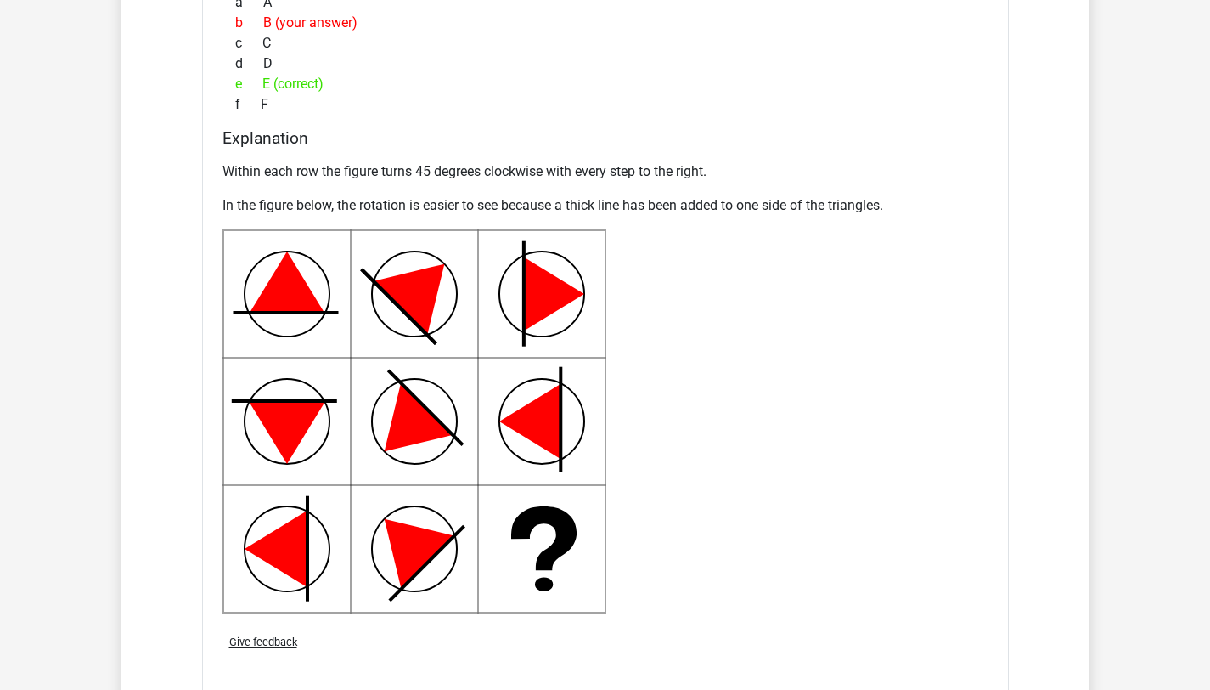
scroll to position [1943, 0]
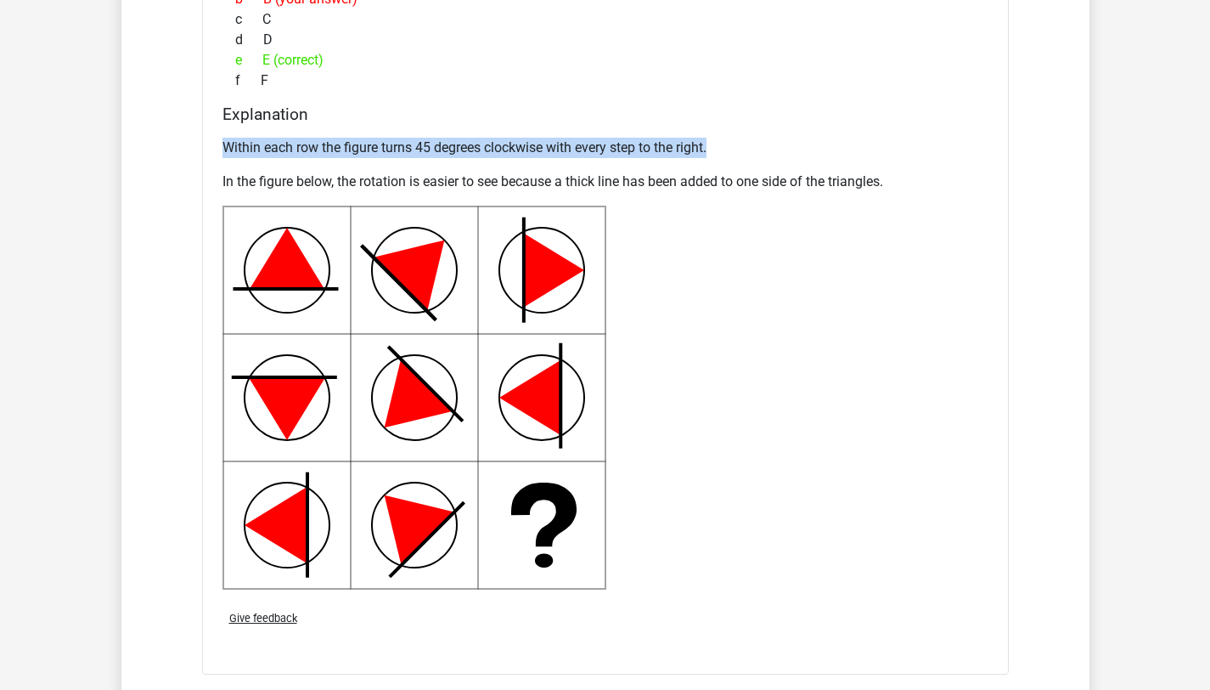
drag, startPoint x: 226, startPoint y: 149, endPoint x: 782, endPoint y: 147, distance: 556.3
click at [782, 147] on p "Within each row the figure turns 45 degrees clockwise with every step to the ri…" at bounding box center [606, 148] width 766 height 20
click at [716, 131] on div "Within each row the figure turns 45 degrees clockwise with every step to the ri…" at bounding box center [606, 363] width 766 height 465
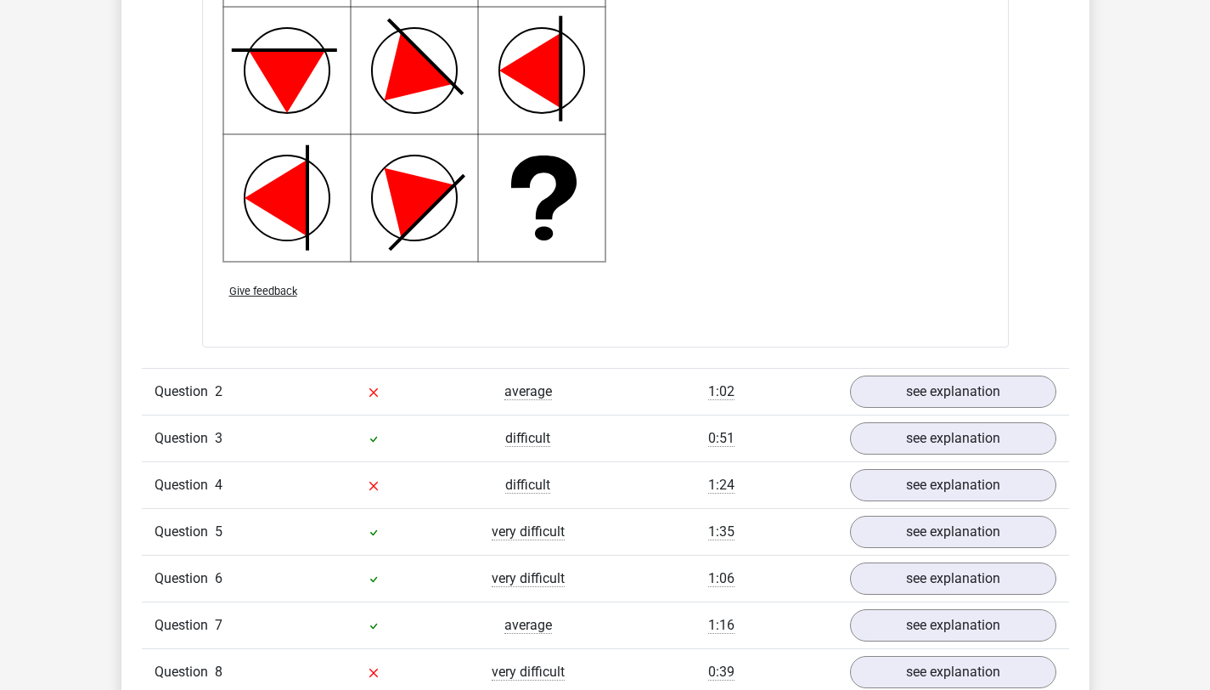
scroll to position [2275, 0]
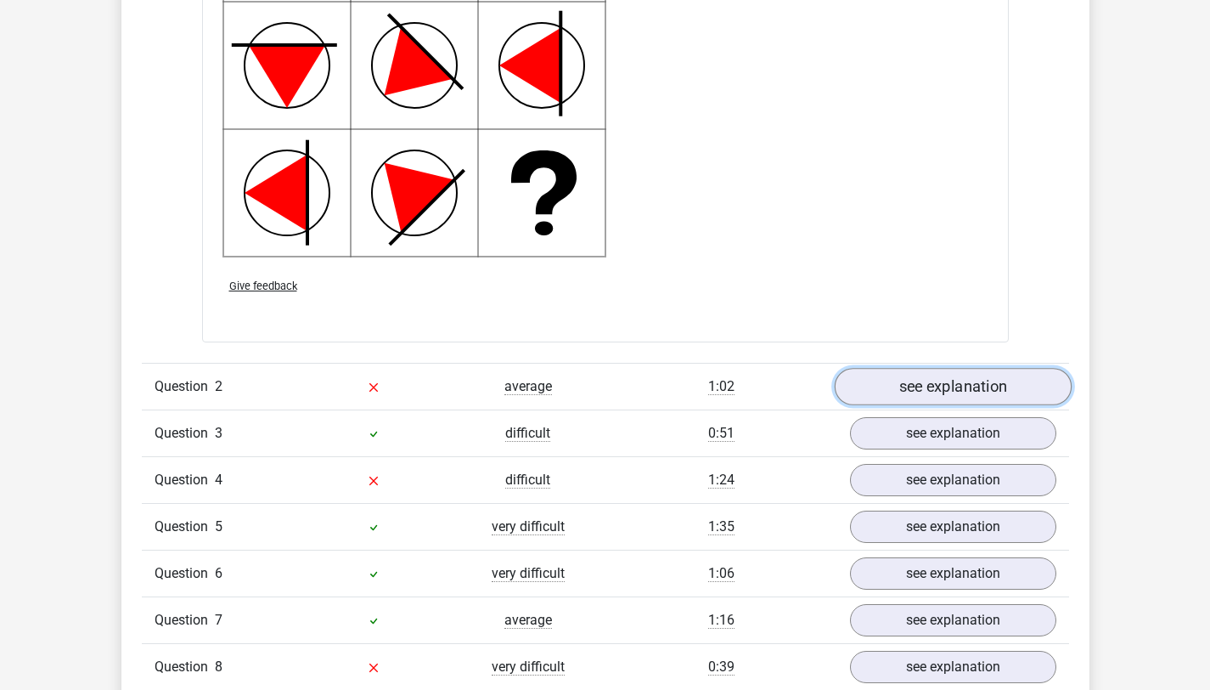
click at [916, 392] on link "see explanation" at bounding box center [952, 386] width 237 height 37
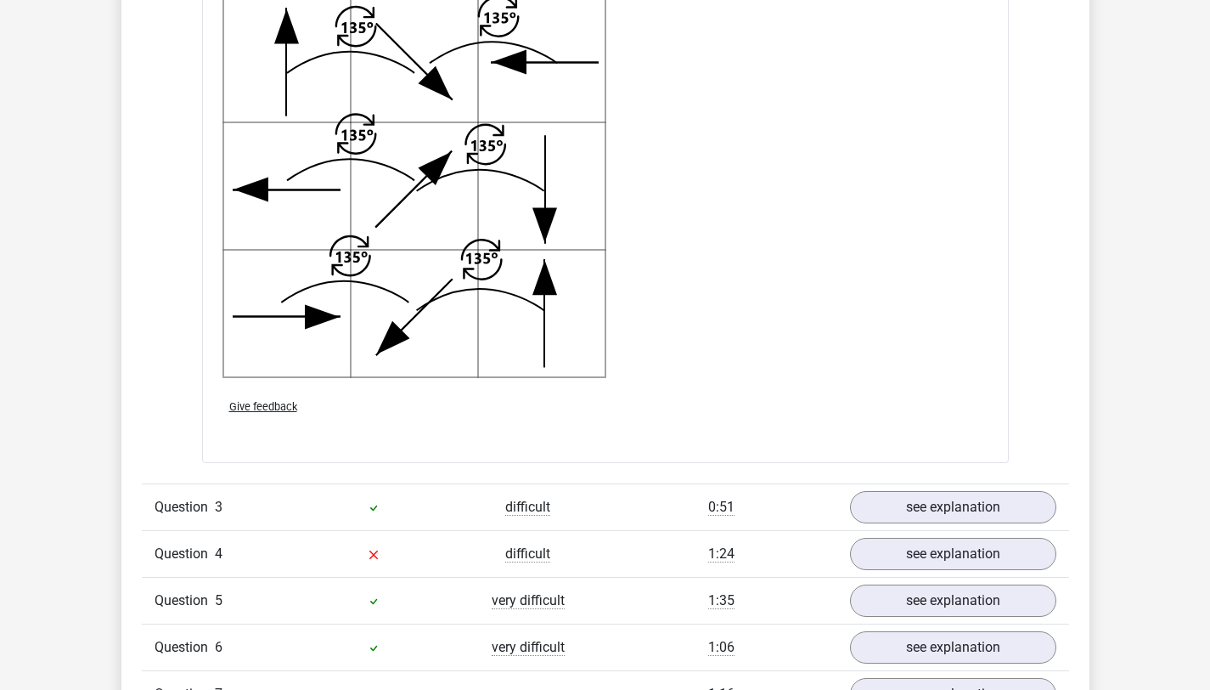
scroll to position [3571, 0]
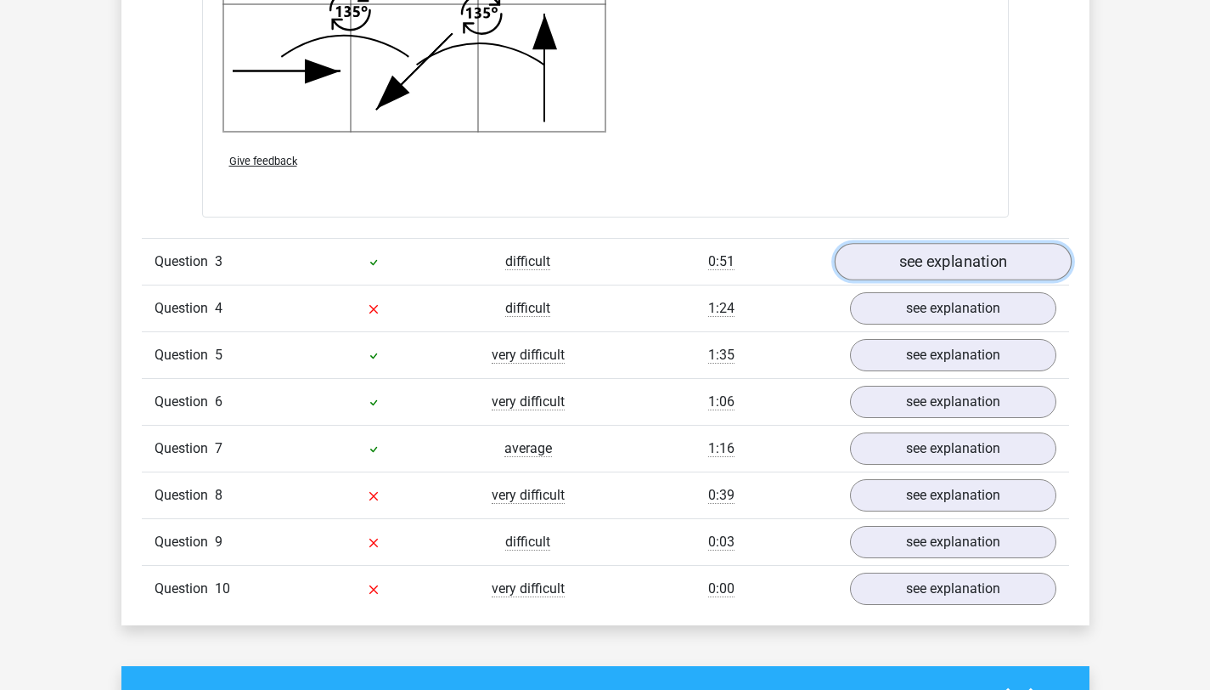
click at [934, 268] on link "see explanation" at bounding box center [952, 261] width 237 height 37
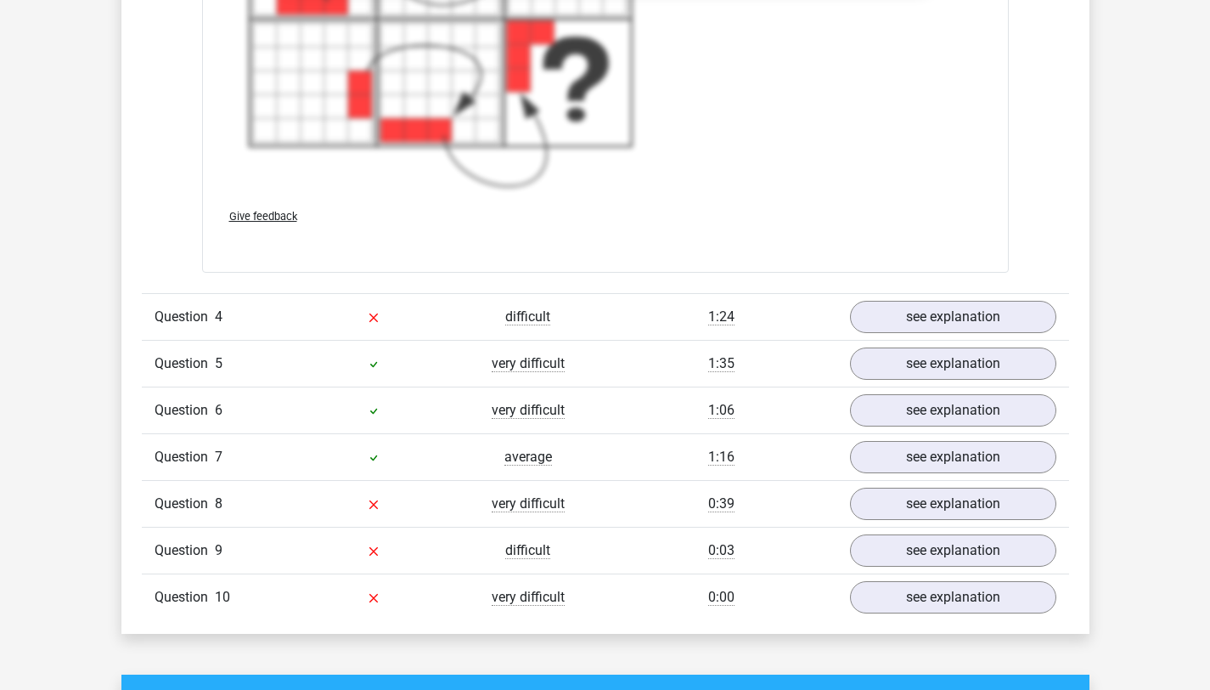
scroll to position [4851, 0]
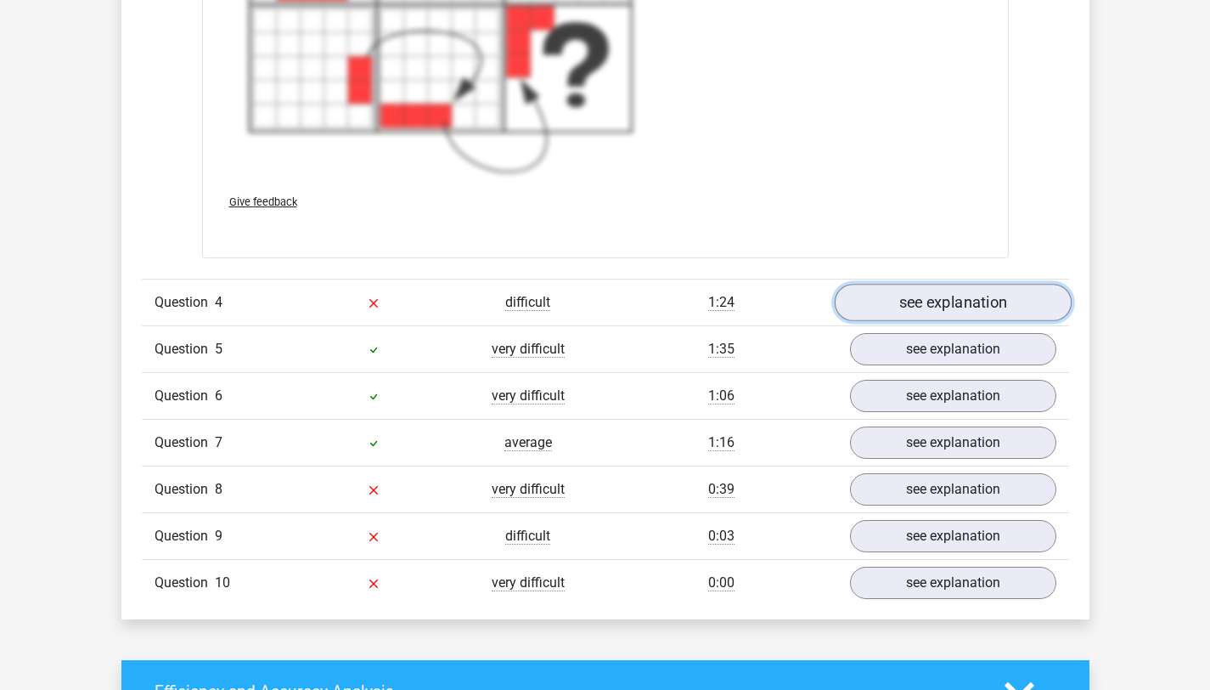
click at [907, 311] on link "see explanation" at bounding box center [952, 302] width 237 height 37
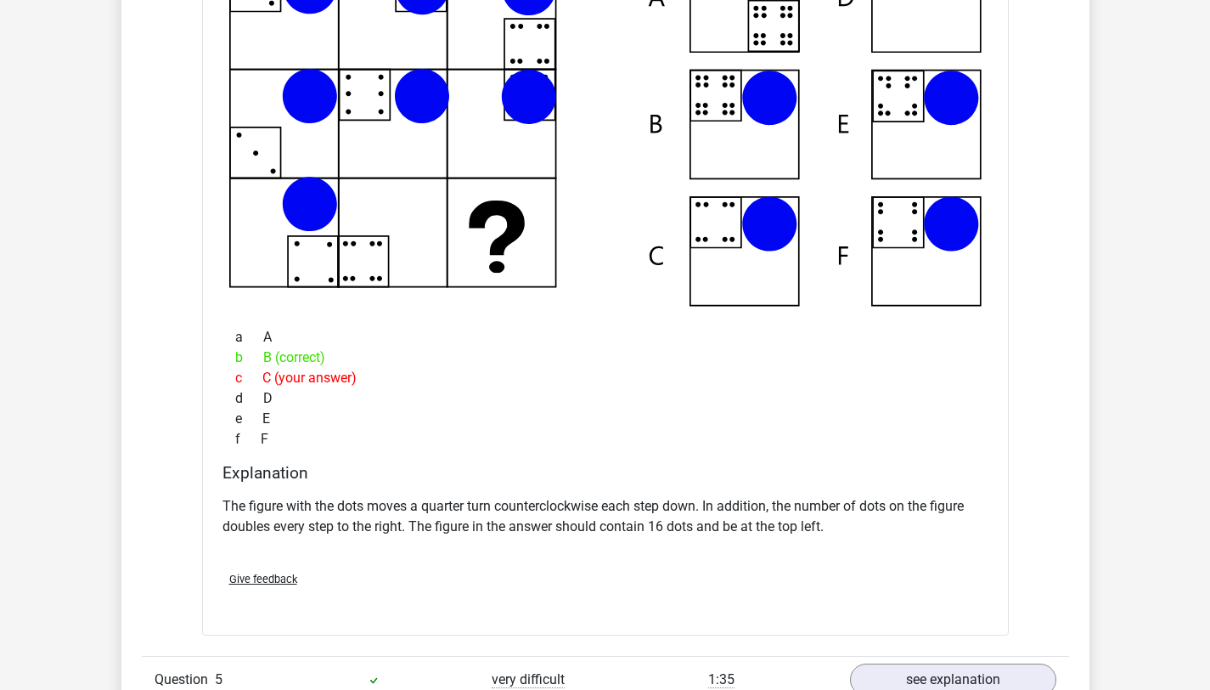
scroll to position [5308, 0]
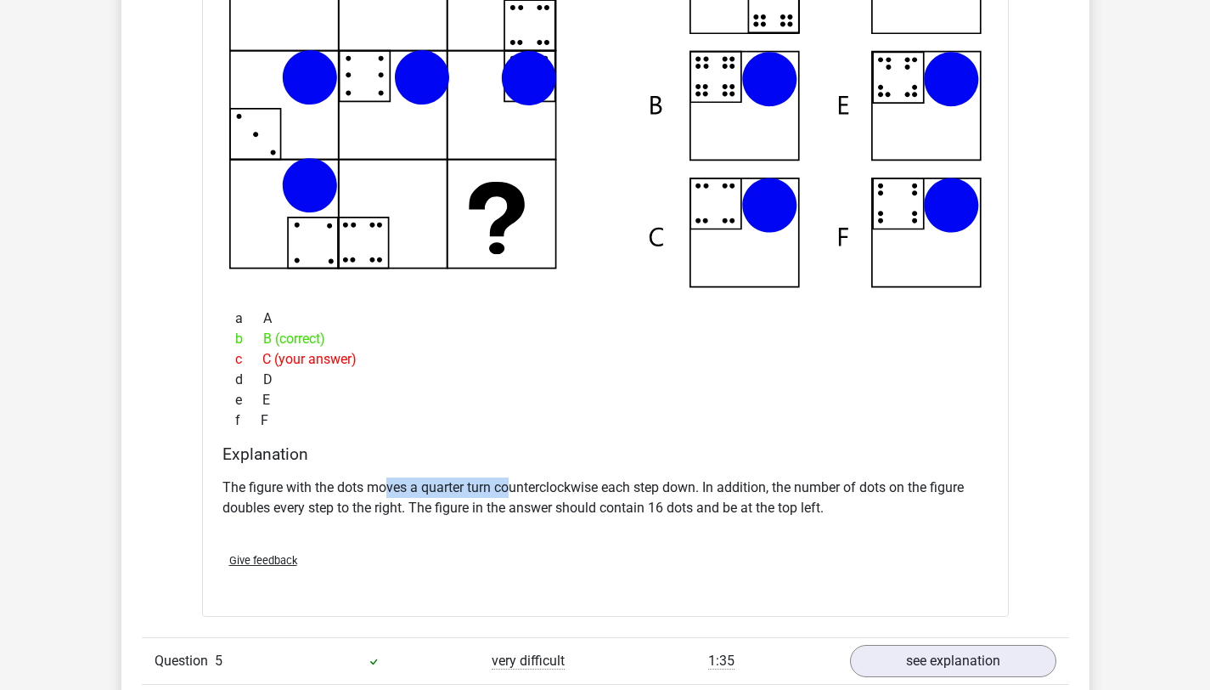
drag, startPoint x: 390, startPoint y: 484, endPoint x: 510, endPoint y: 486, distance: 120.6
click at [510, 486] on p "The figure with the dots moves a quarter turn counterclockwise each step down. …" at bounding box center [606, 497] width 766 height 41
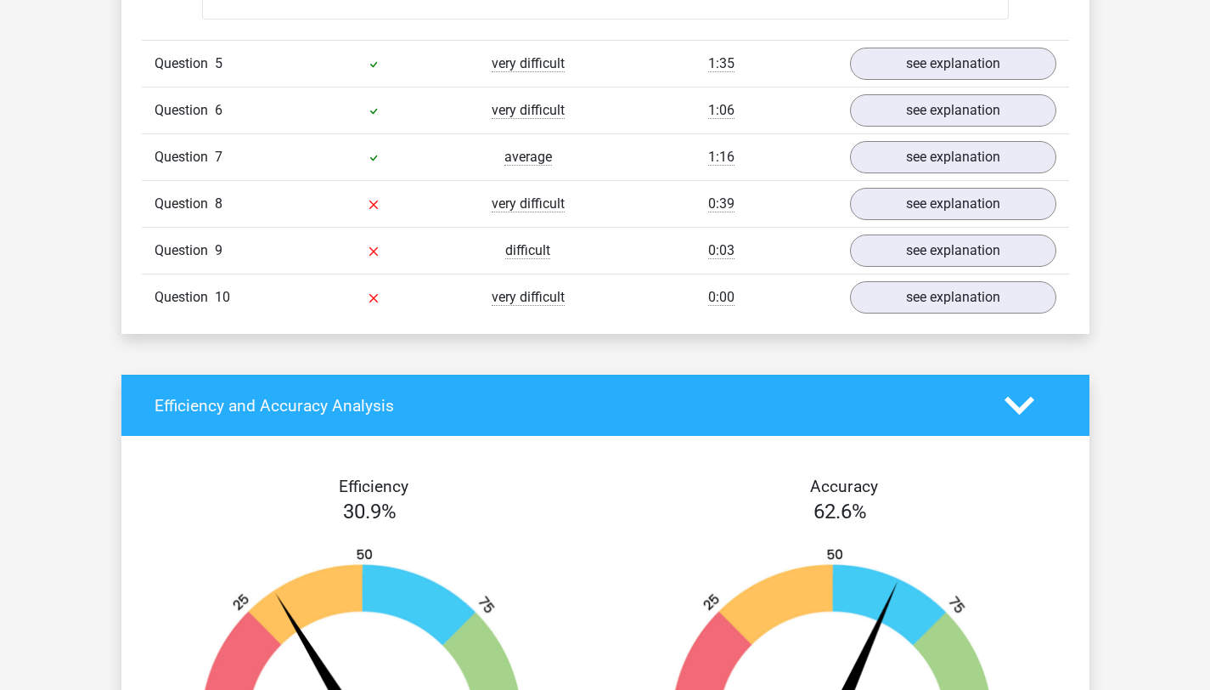
scroll to position [5857, 0]
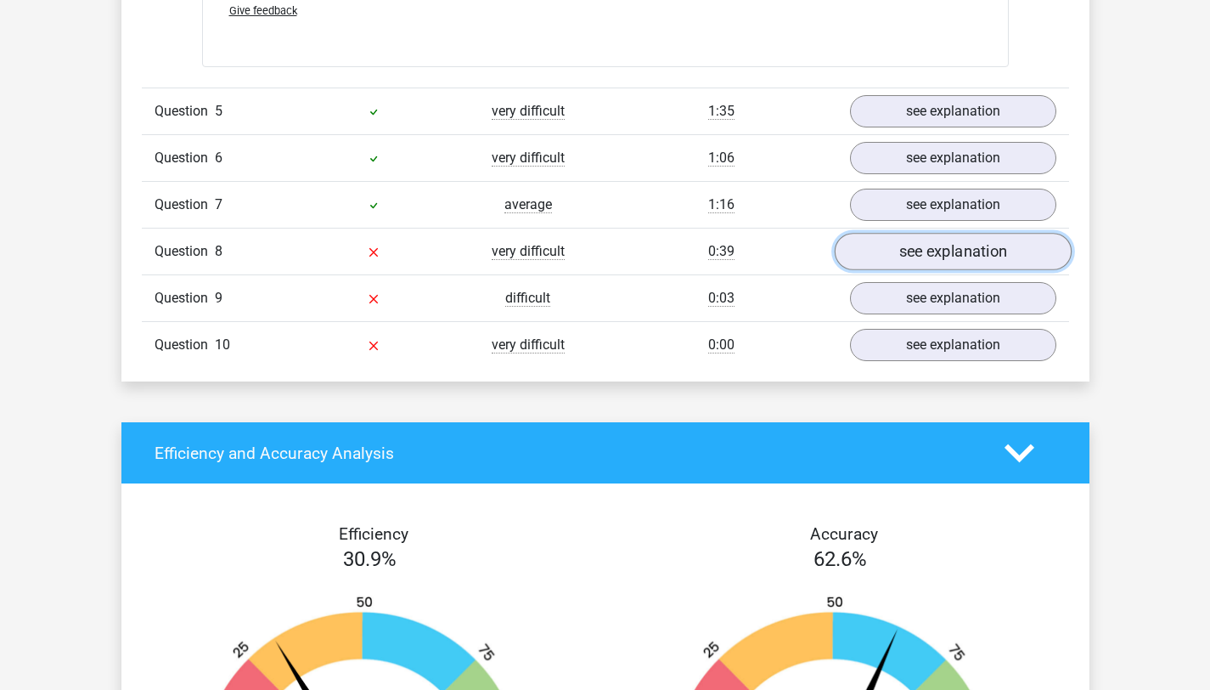
click at [896, 251] on link "see explanation" at bounding box center [952, 252] width 237 height 37
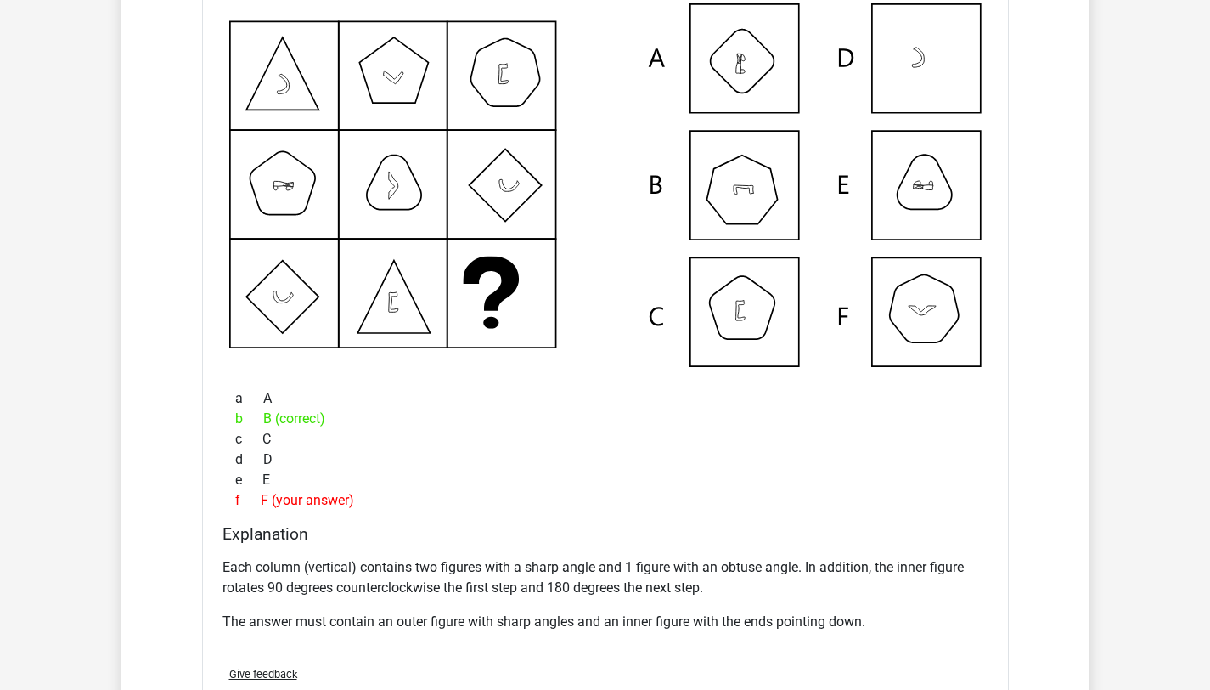
scroll to position [6222, 0]
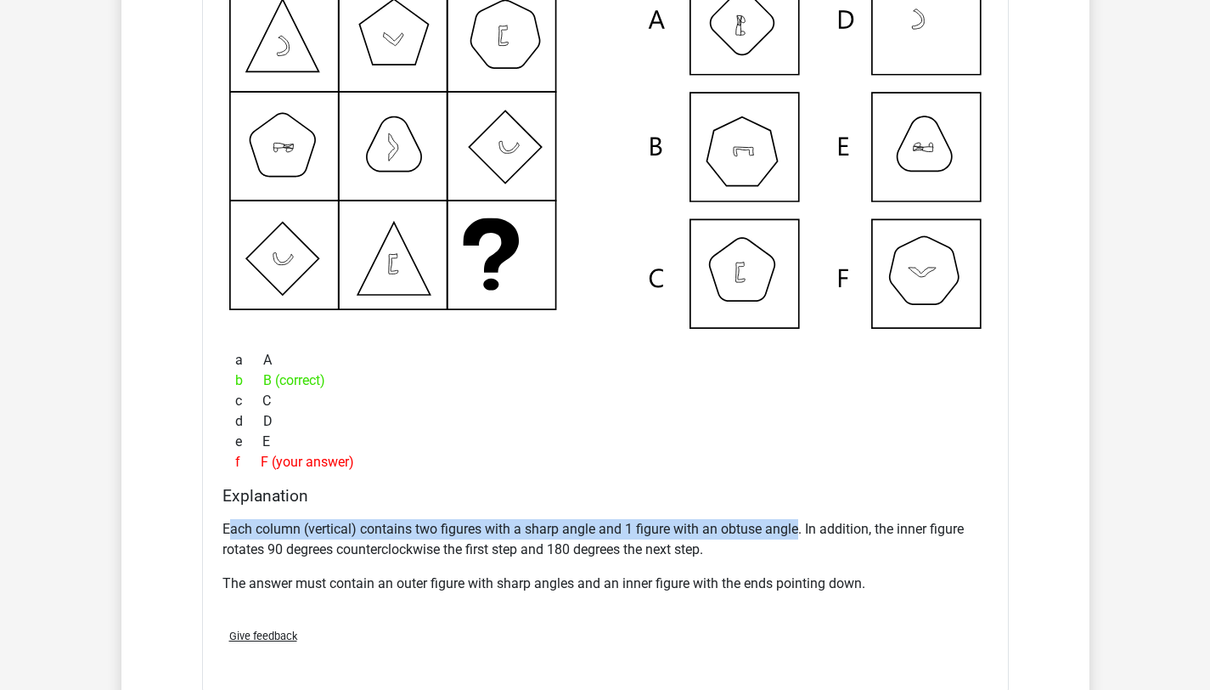
drag, startPoint x: 232, startPoint y: 524, endPoint x: 800, endPoint y: 536, distance: 568.4
click at [800, 536] on p "Each column (vertical) contains two figures with a sharp angle and 1 figure wit…" at bounding box center [606, 539] width 766 height 41
drag, startPoint x: 354, startPoint y: 530, endPoint x: 595, endPoint y: 535, distance: 240.4
click at [595, 535] on p "Each column (vertical) contains two figures with a sharp angle and 1 figure wit…" at bounding box center [606, 539] width 766 height 41
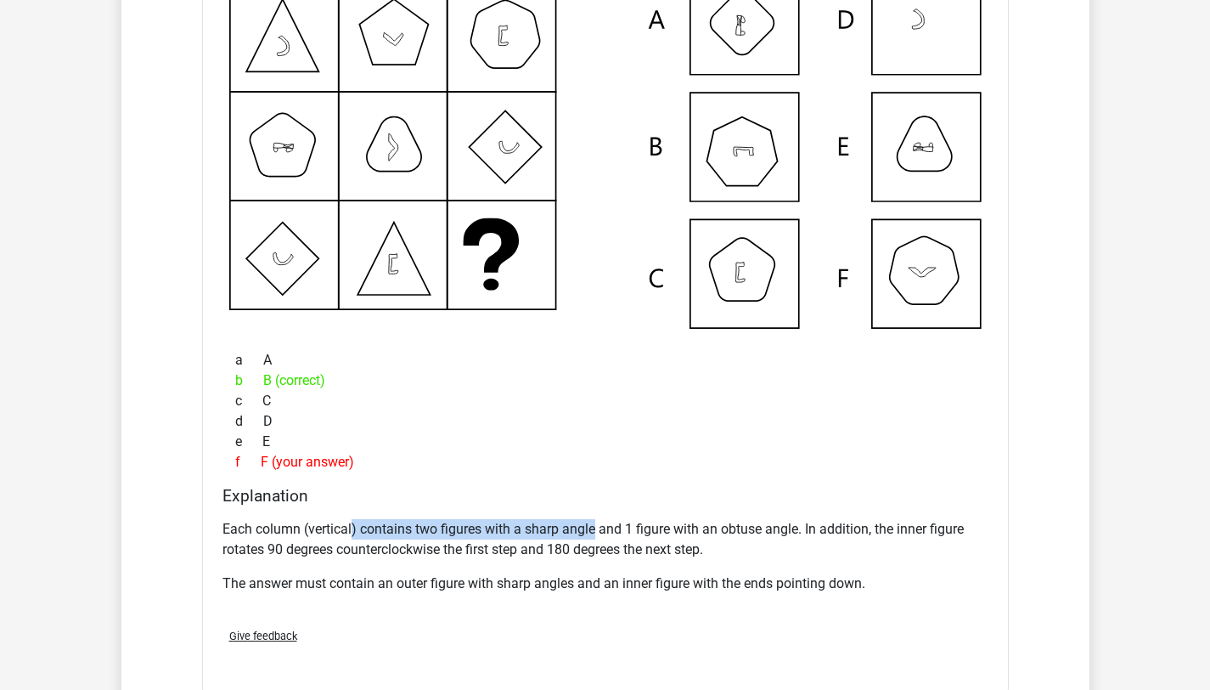
click at [595, 535] on p "Each column (vertical) contains two figures with a sharp angle and 1 figure wit…" at bounding box center [606, 539] width 766 height 41
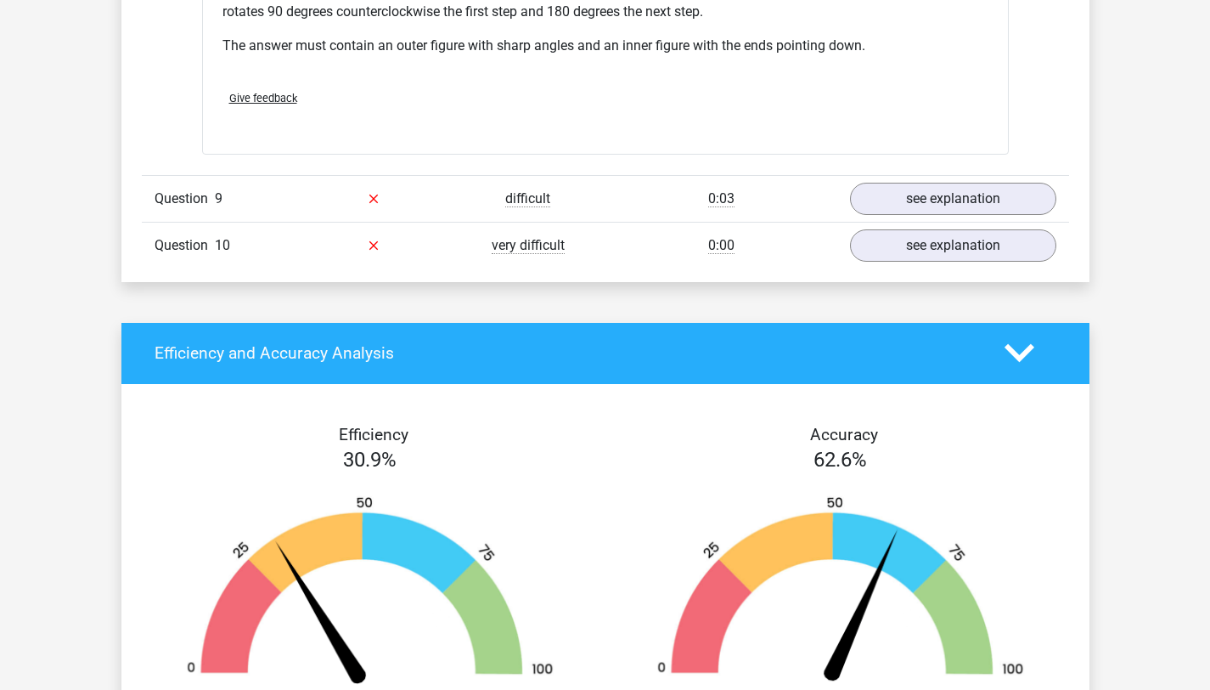
scroll to position [6815, 0]
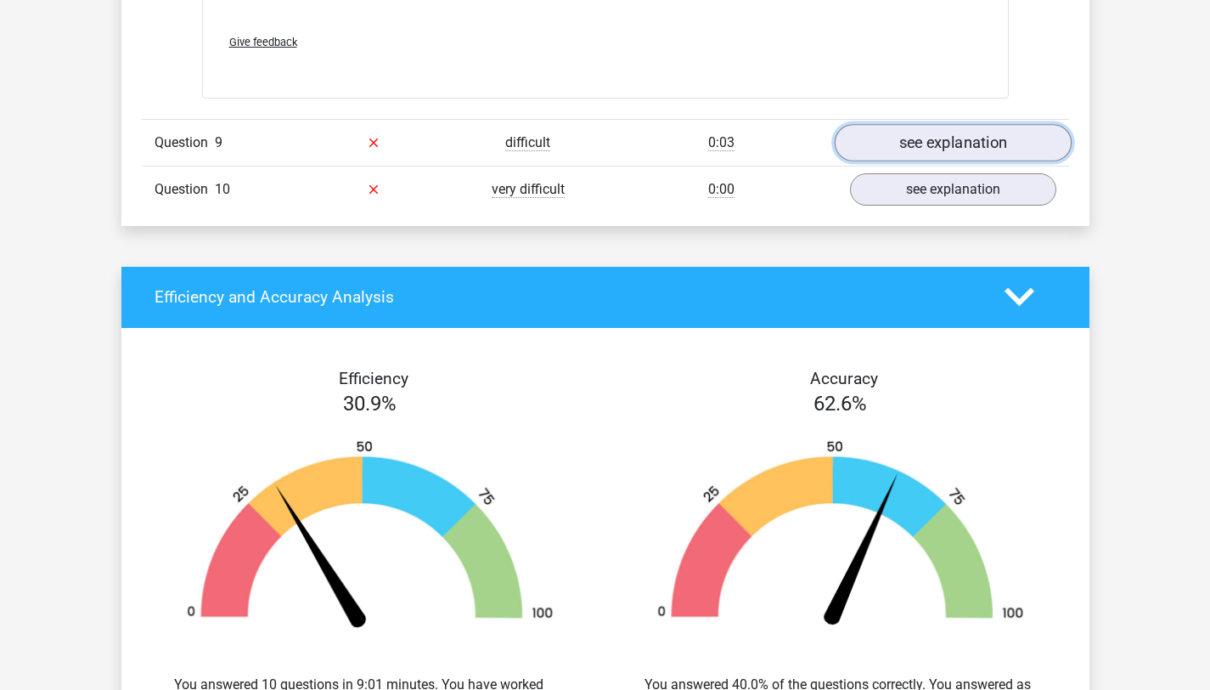
click at [886, 138] on link "see explanation" at bounding box center [952, 142] width 237 height 37
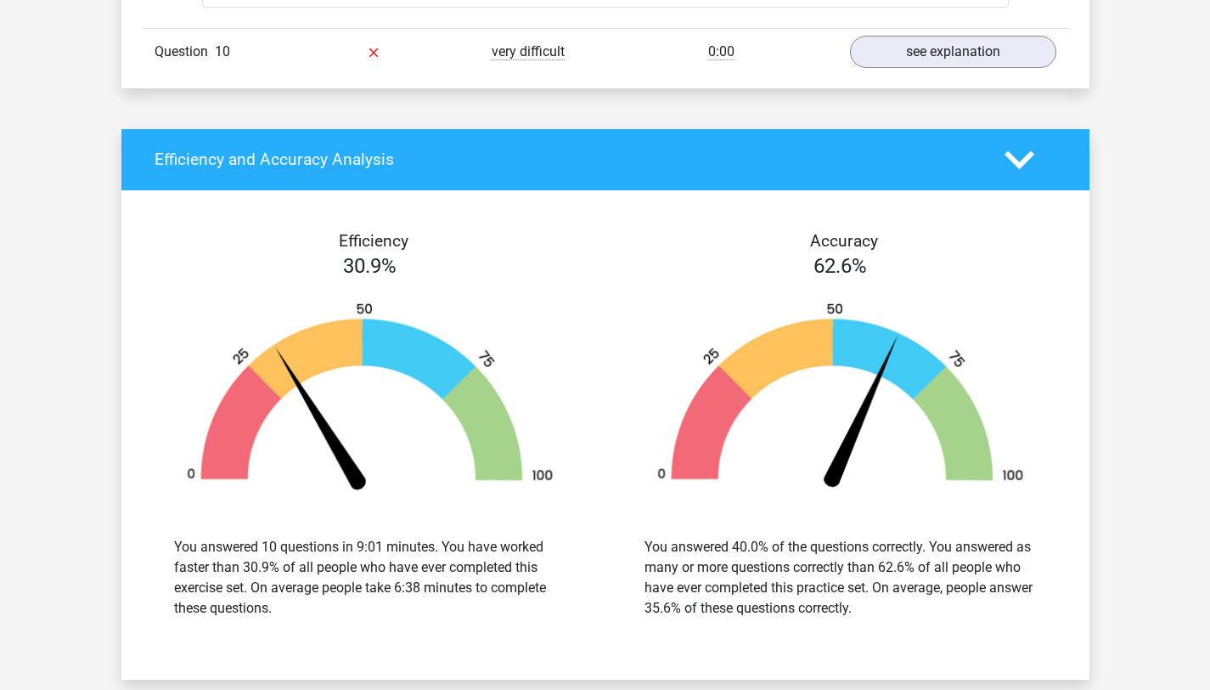
scroll to position [8135, 0]
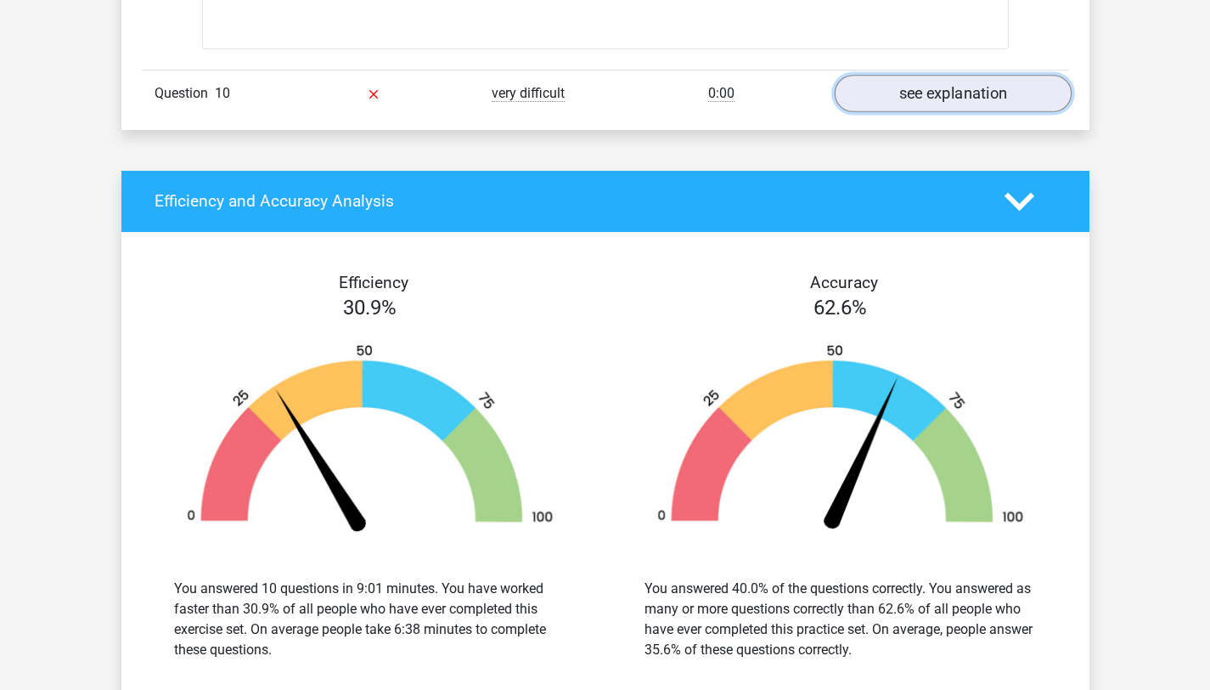
click at [875, 99] on link "see explanation" at bounding box center [952, 93] width 237 height 37
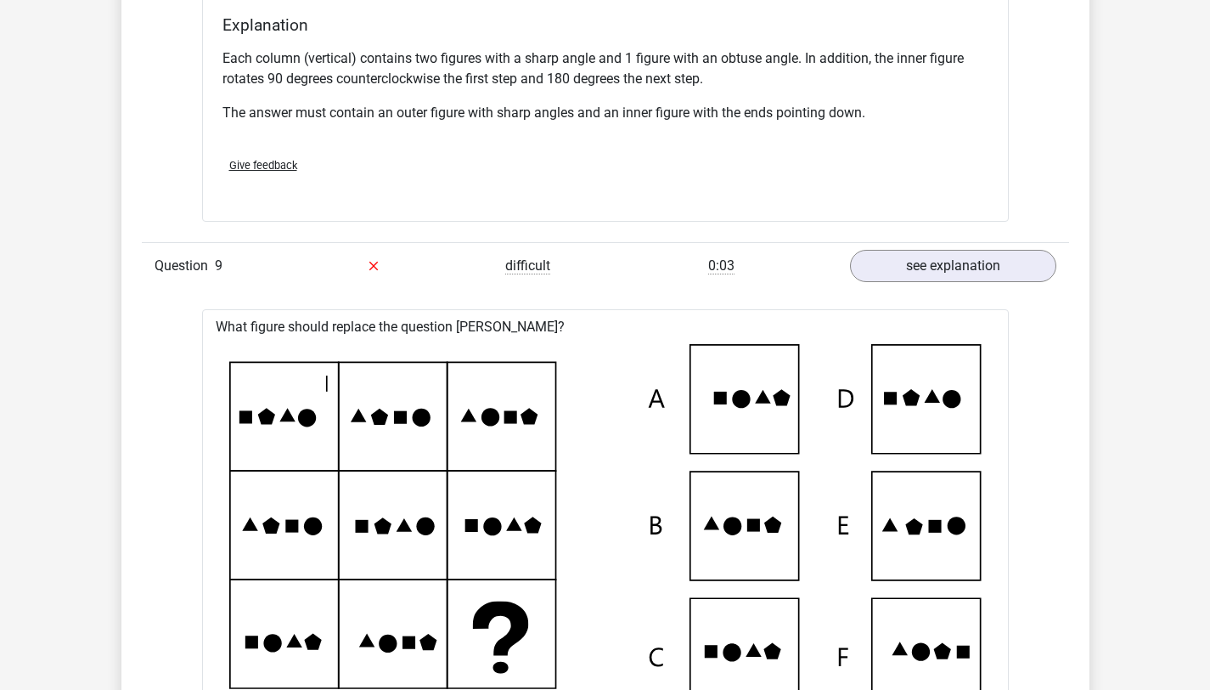
scroll to position [6483, 0]
